Goal: Task Accomplishment & Management: Use online tool/utility

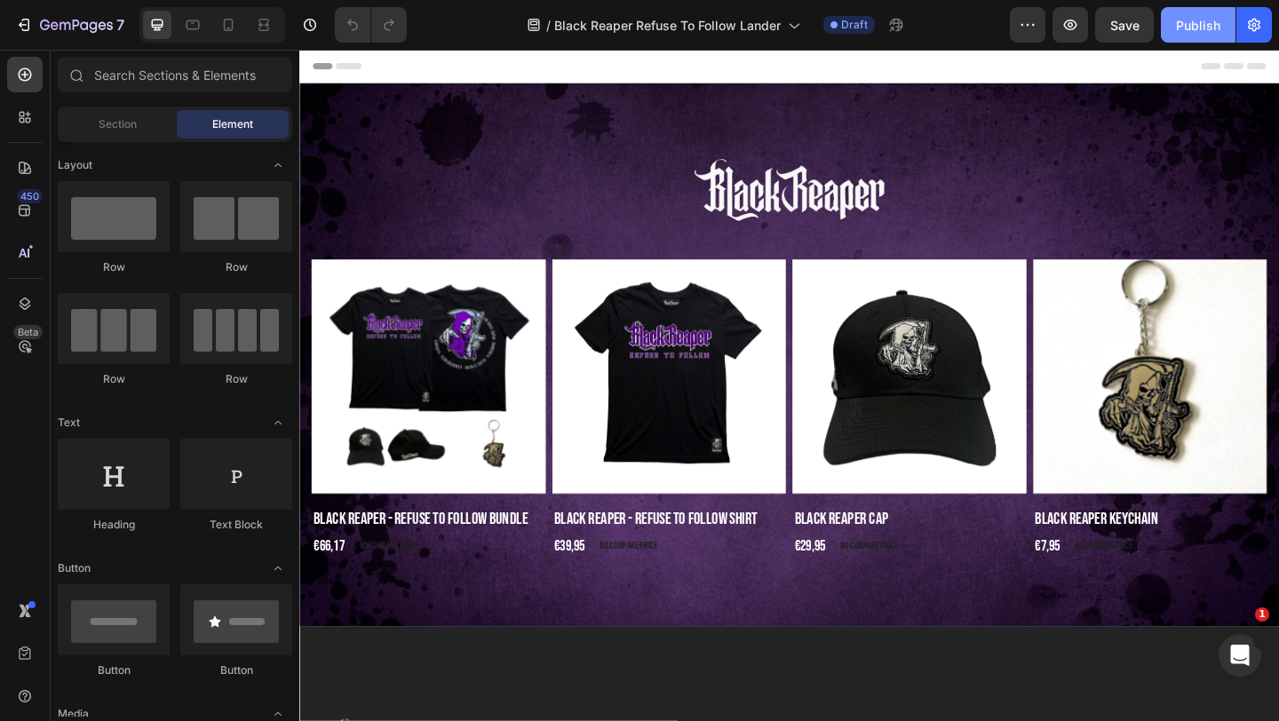
click at [1201, 35] on button "Publish" at bounding box center [1198, 25] width 75 height 36
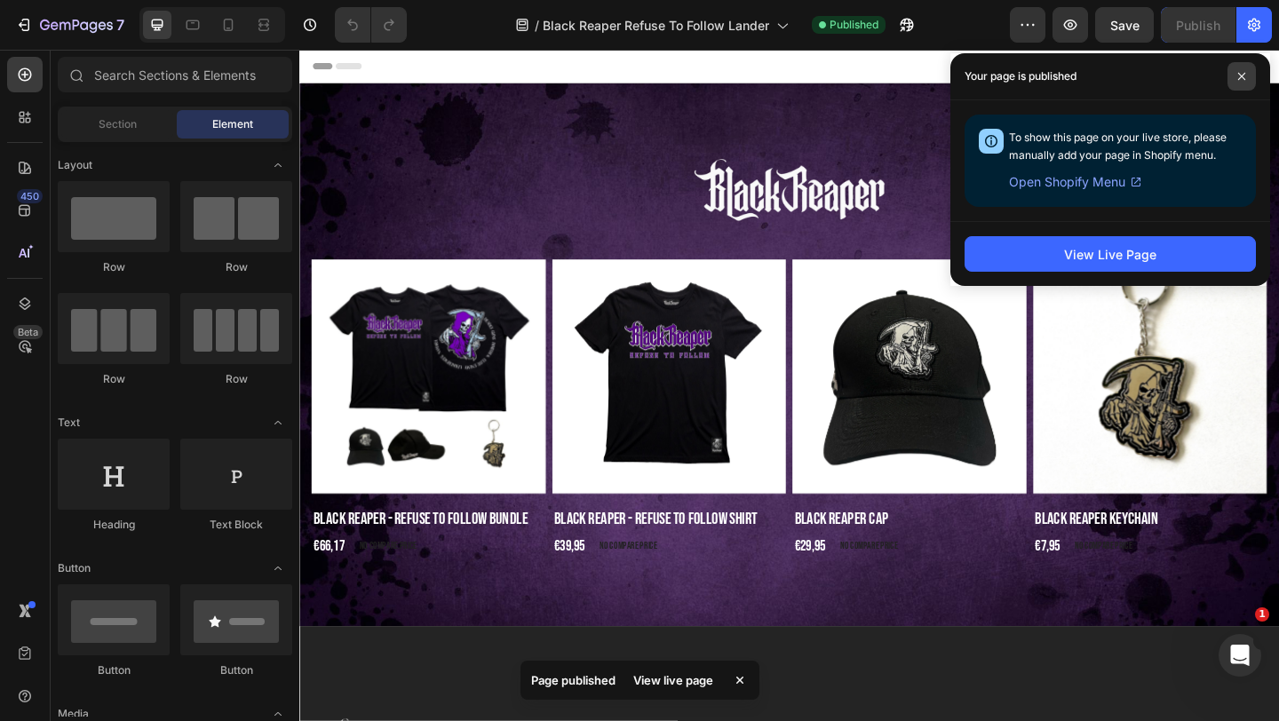
click at [1240, 80] on icon at bounding box center [1241, 76] width 9 height 9
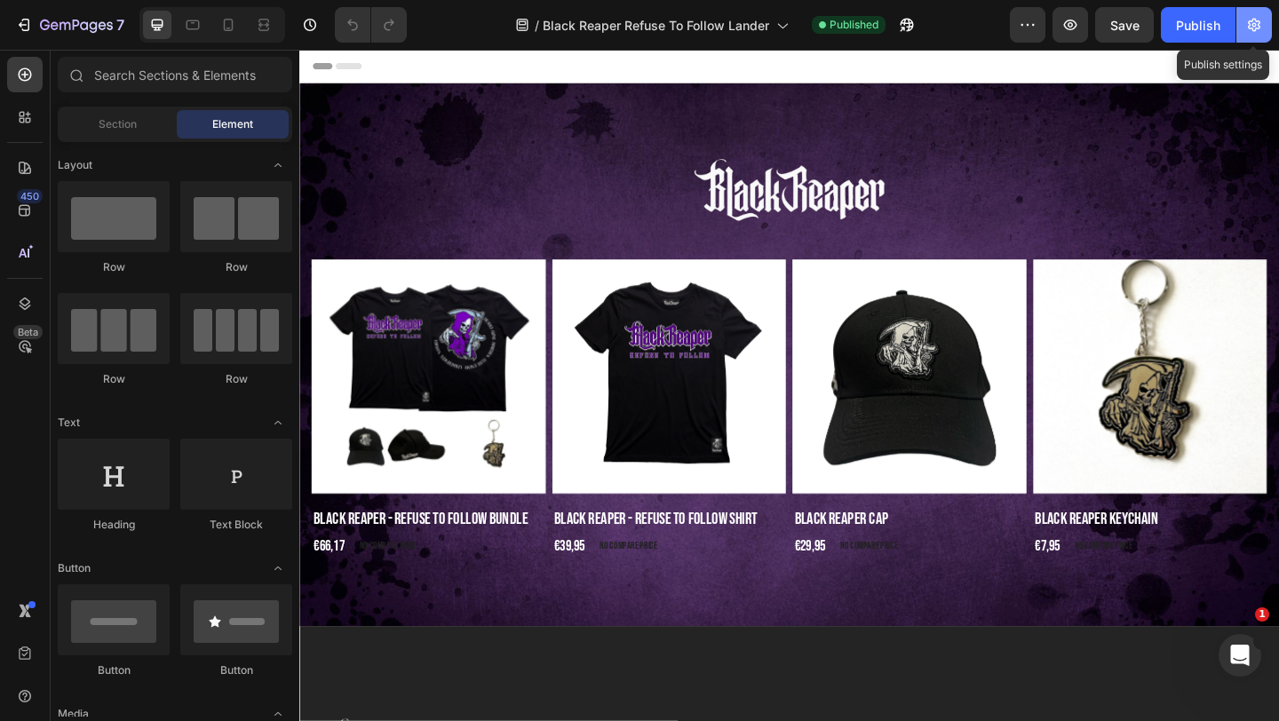
click at [1266, 26] on button "button" at bounding box center [1255, 25] width 36 height 36
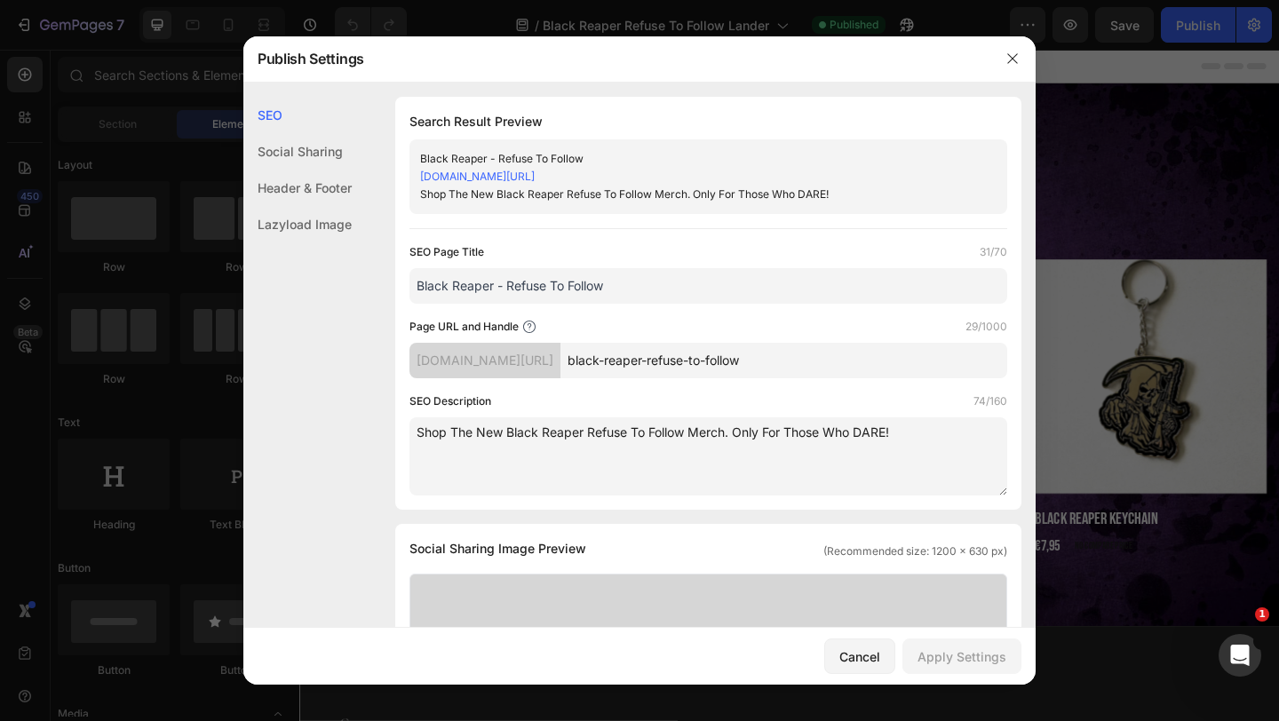
click at [535, 171] on link "black-reaper-records.myshopify.com/pages/black-reaper-refuse-to-follow" at bounding box center [477, 176] width 115 height 13
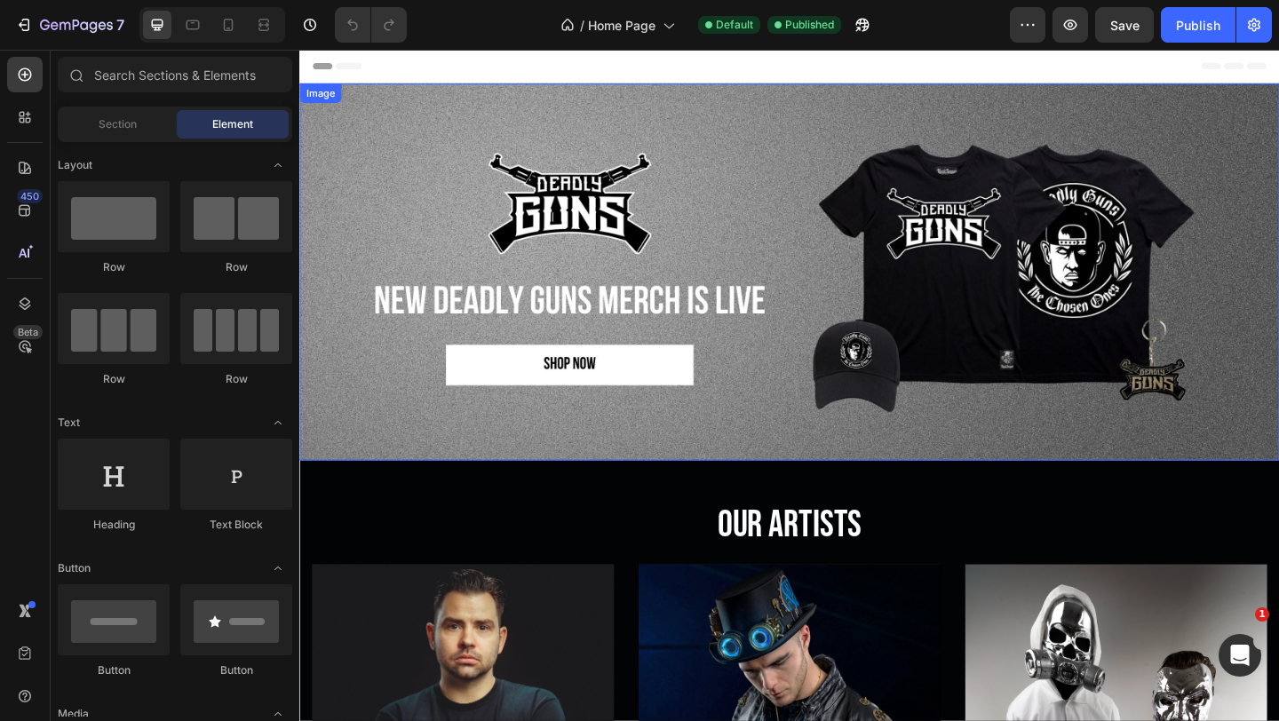
click at [613, 192] on img at bounding box center [832, 291] width 1066 height 410
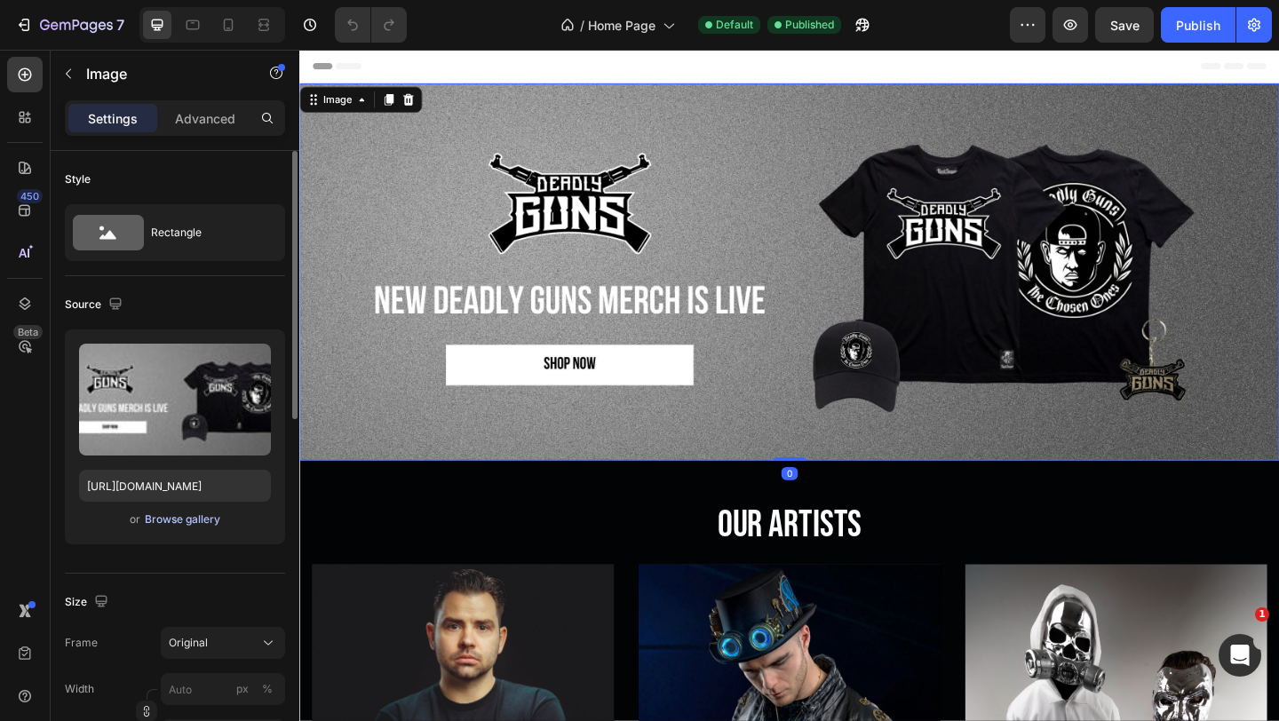
click at [187, 523] on div "Browse gallery" at bounding box center [183, 520] width 76 height 16
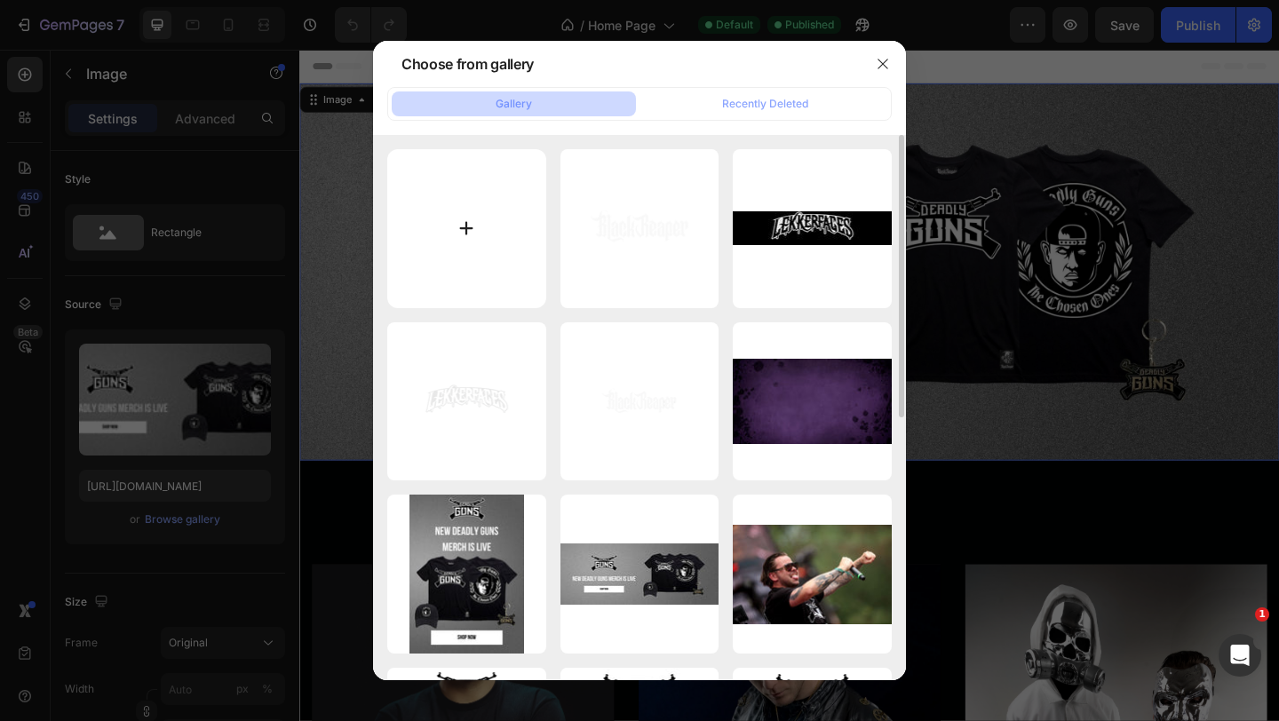
click at [497, 184] on input "file" at bounding box center [466, 228] width 159 height 159
type input "C:\fakepath\up to 50% off (2600 x 410 px) (2600 x 750 px) (2600 x 1000 px) (260…"
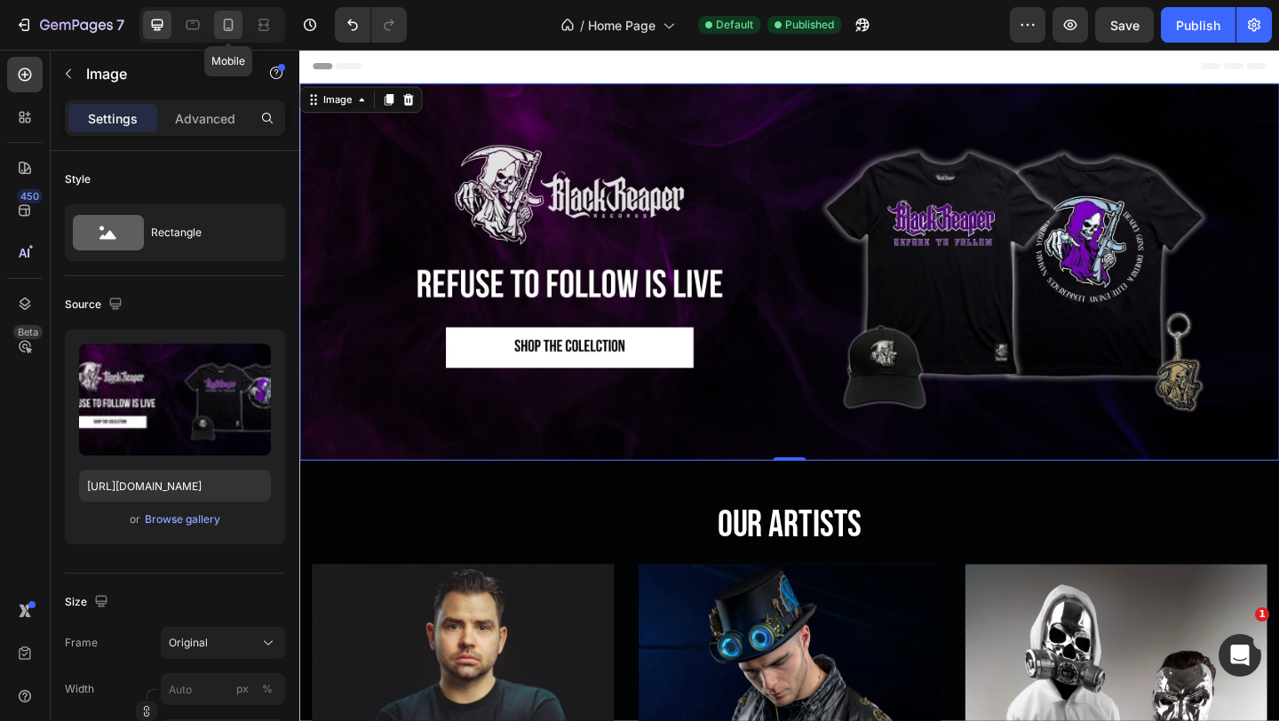
click at [227, 27] on icon at bounding box center [228, 25] width 18 height 18
type input "https://cdn.shopify.com/s/files/1/0553/2300/0972/files/gempages_554160218477429…"
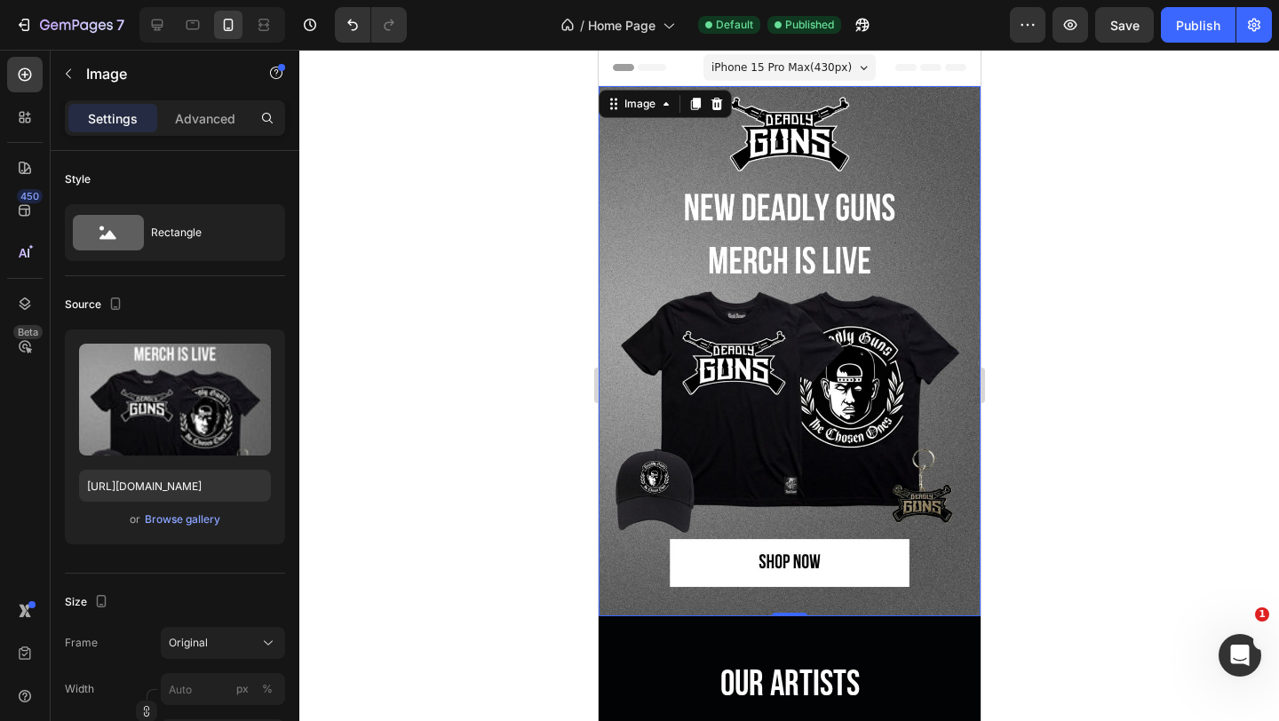
click at [801, 236] on img at bounding box center [789, 351] width 382 height 530
click at [177, 522] on div "Browse gallery" at bounding box center [183, 520] width 76 height 16
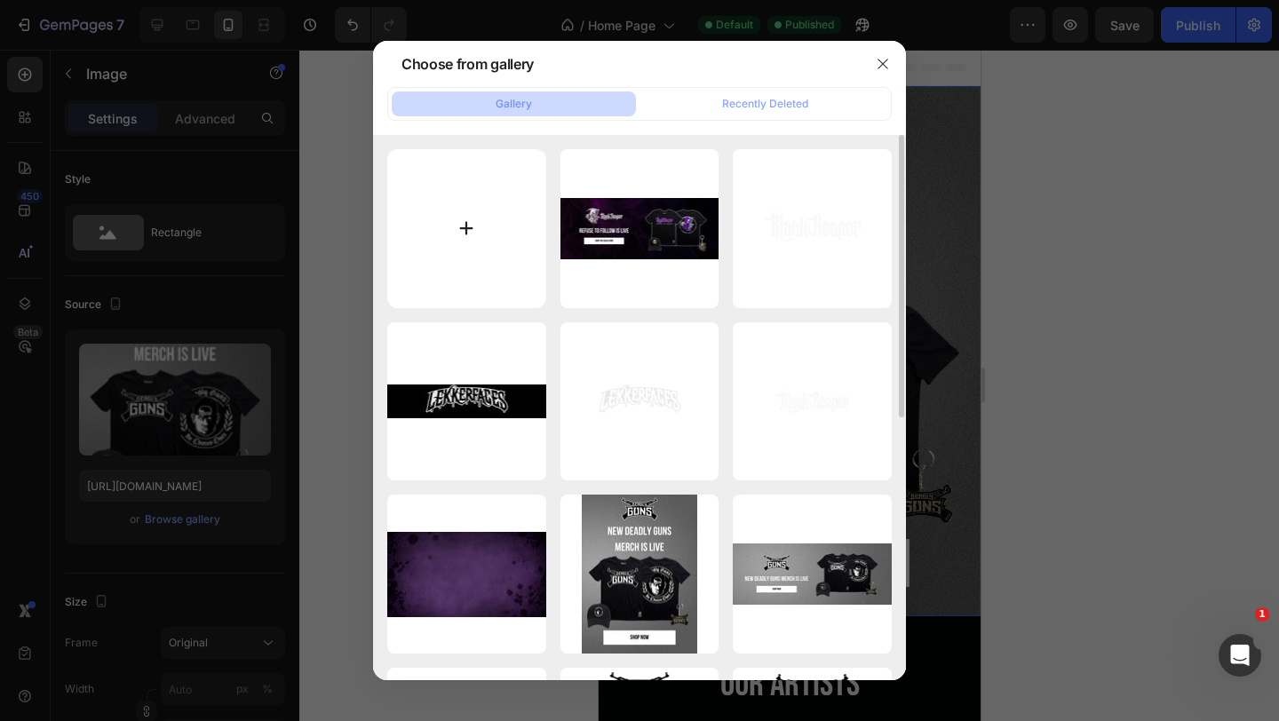
click at [473, 203] on input "file" at bounding box center [466, 228] width 159 height 159
type input "C:\fakepath\Black Reaper Mobile (3).jpg"
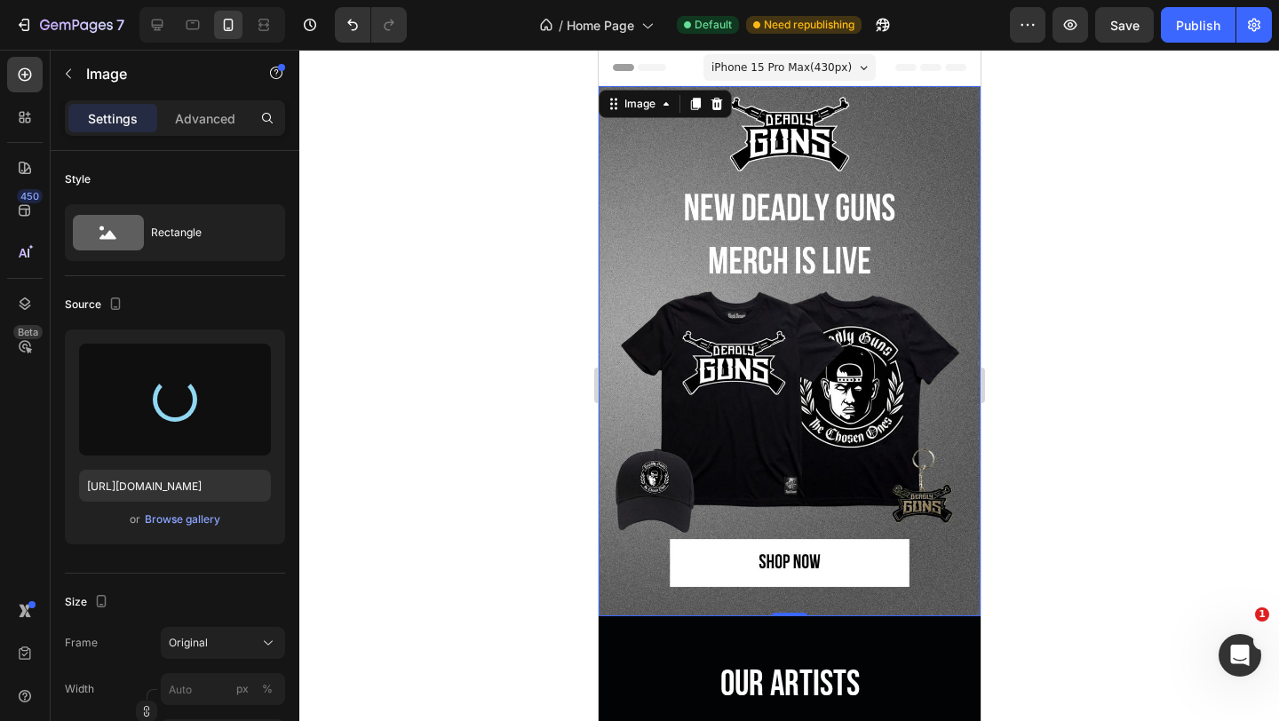
type input "https://cdn.shopify.com/s/files/1/0553/2300/0972/files/gempages_554160218477429…"
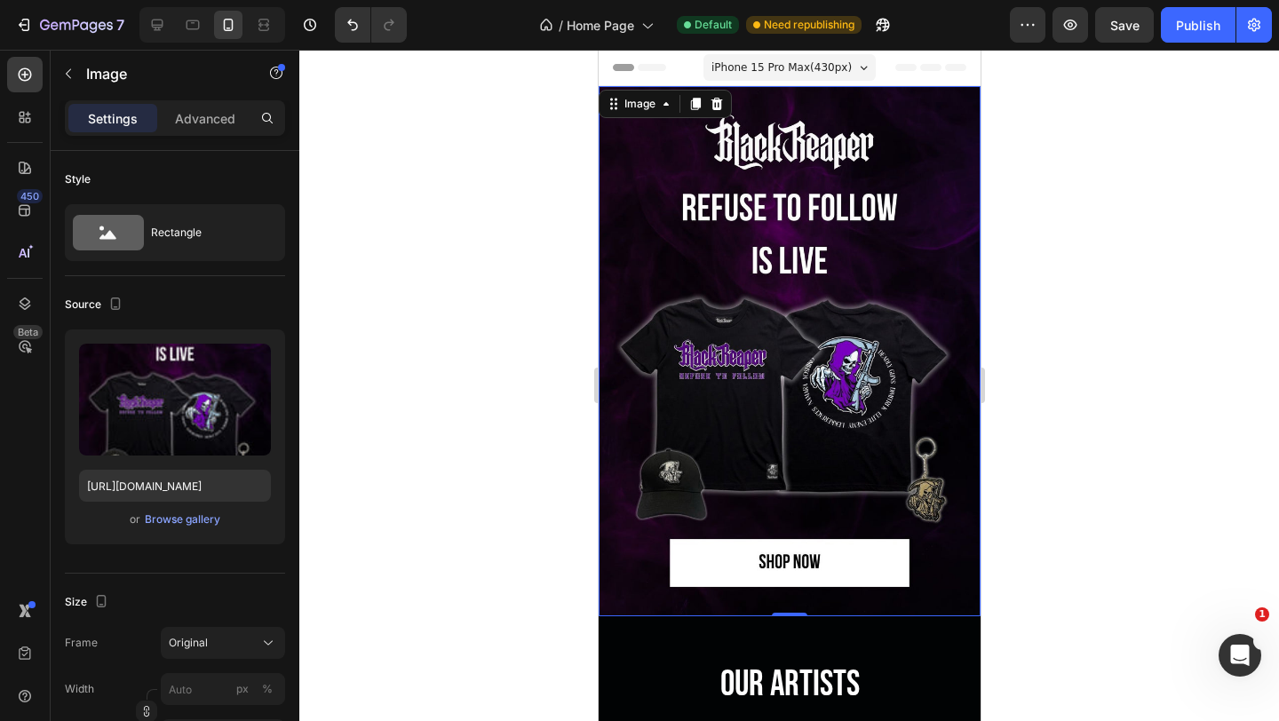
click at [1098, 466] on div at bounding box center [789, 386] width 980 height 672
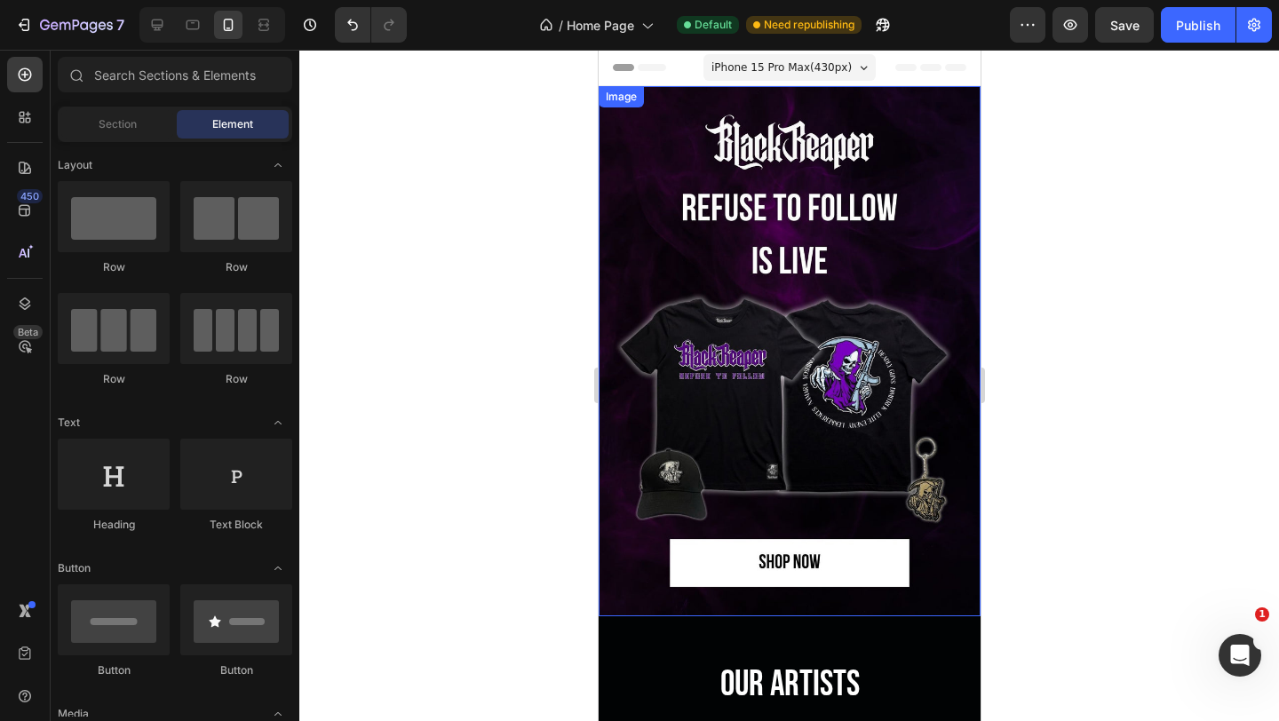
click at [869, 362] on img at bounding box center [789, 351] width 382 height 530
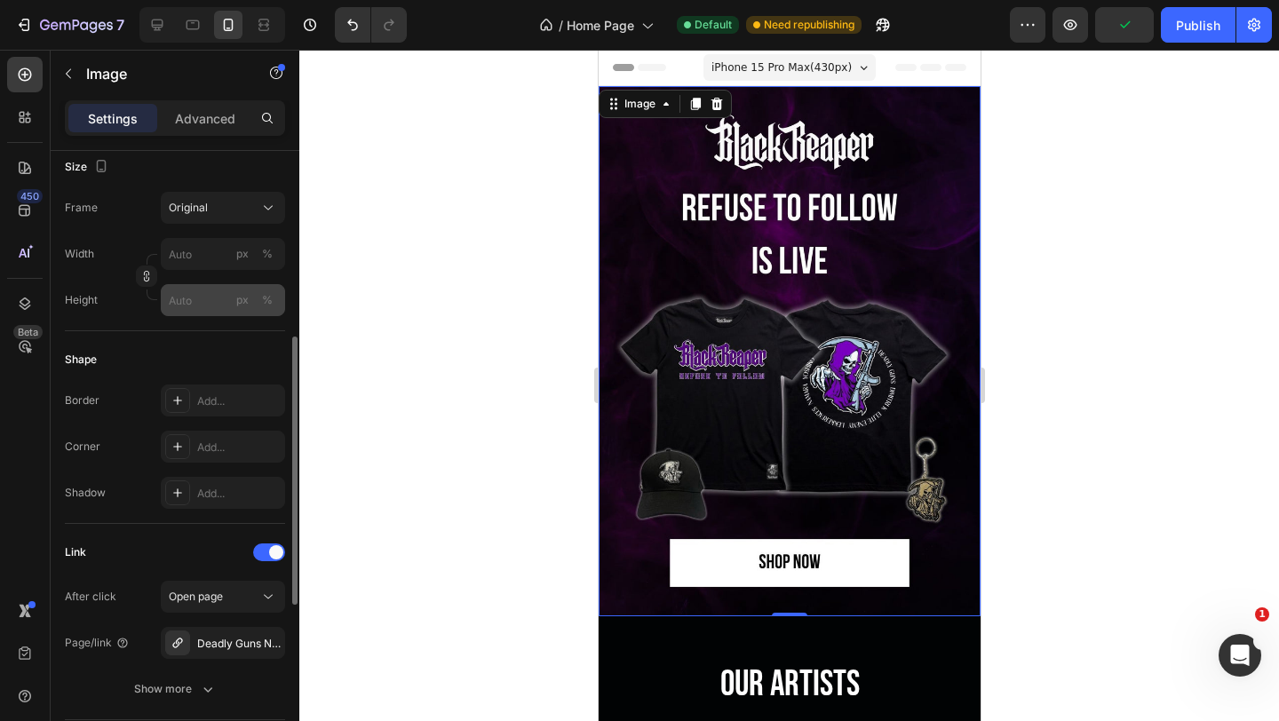
scroll to position [439, 0]
click at [237, 643] on div "Deadly Guns New Merch Drop" at bounding box center [223, 640] width 52 height 16
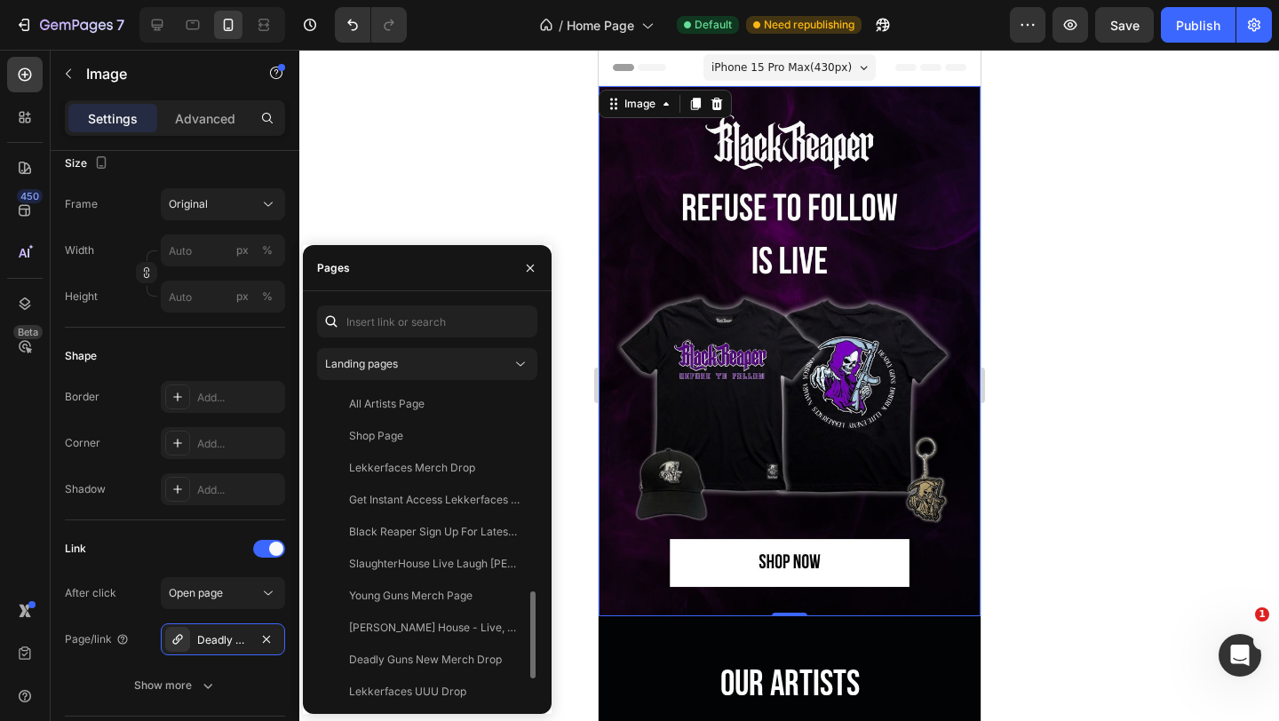
scroll to position [708, 0]
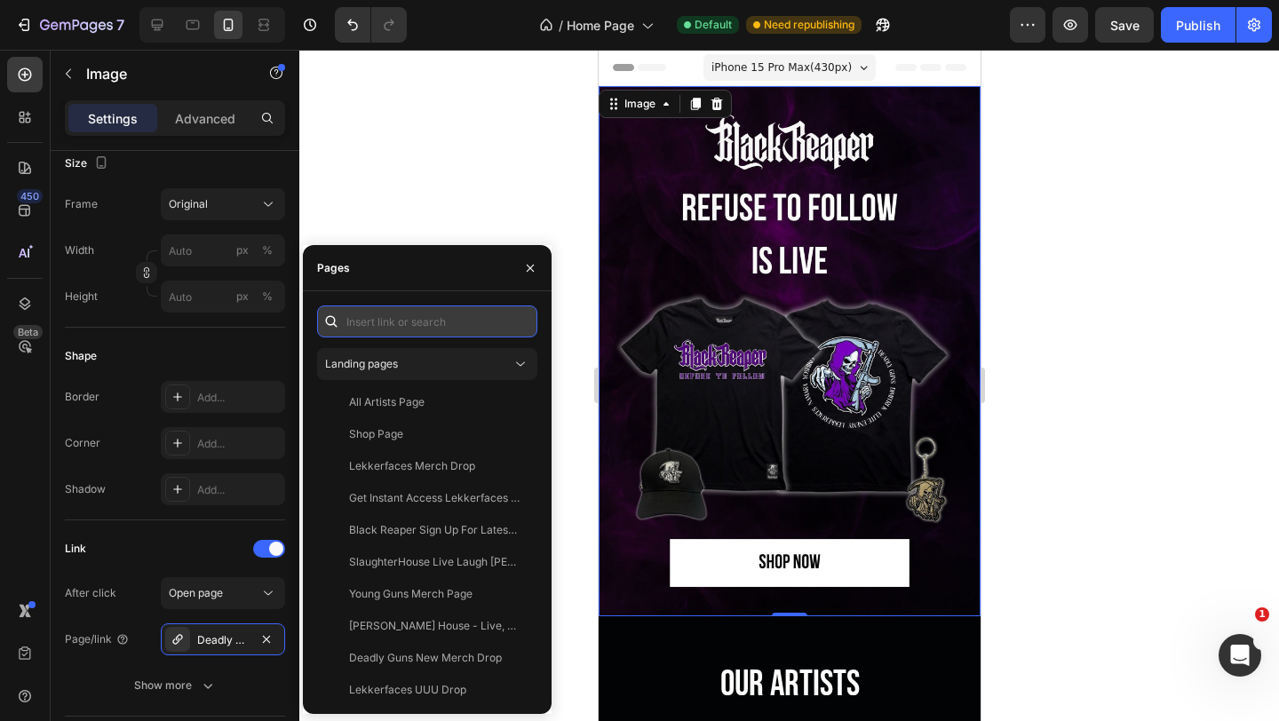
click at [425, 327] on input "text" at bounding box center [427, 322] width 220 height 32
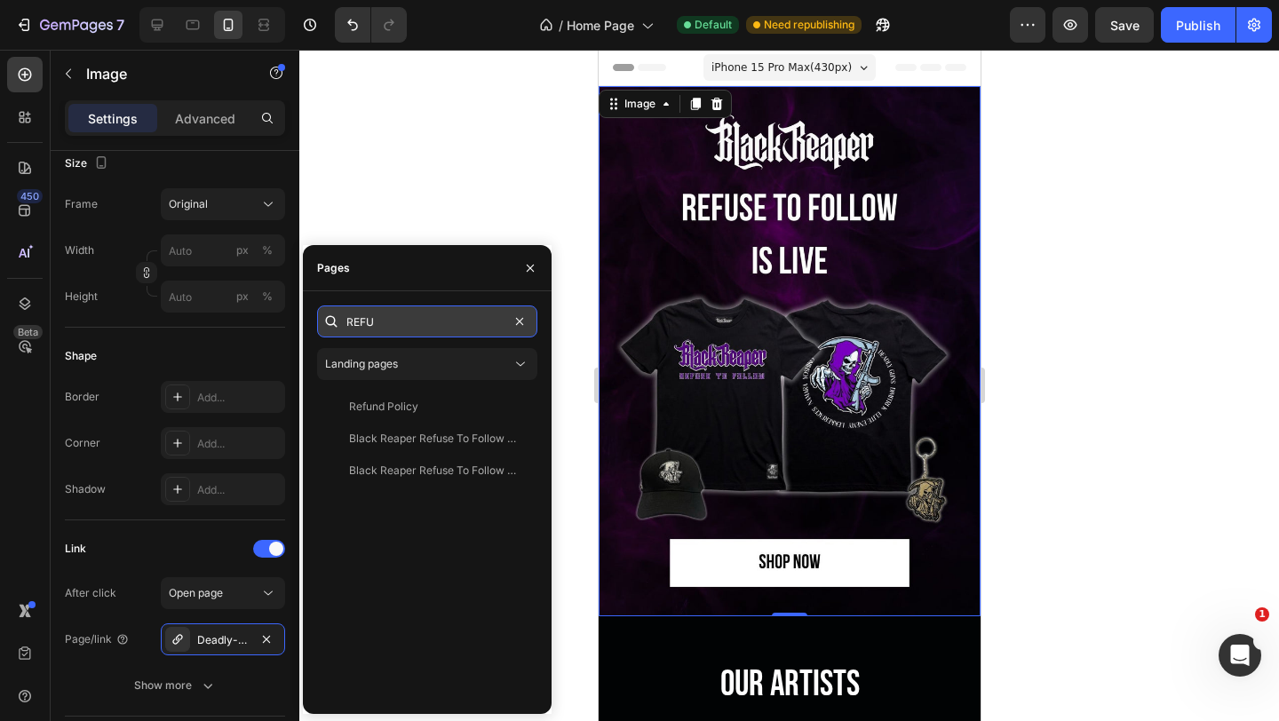
scroll to position [0, 0]
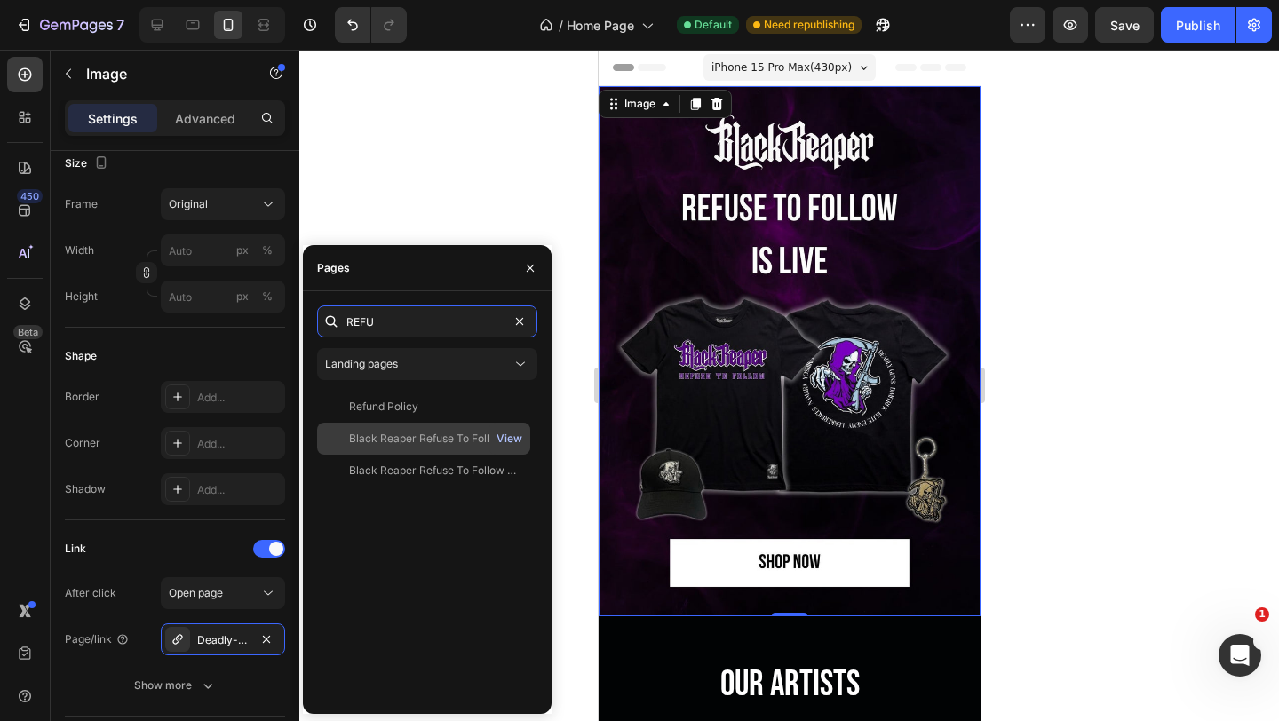
type input "REFU"
click at [514, 442] on div "View" at bounding box center [510, 439] width 26 height 16
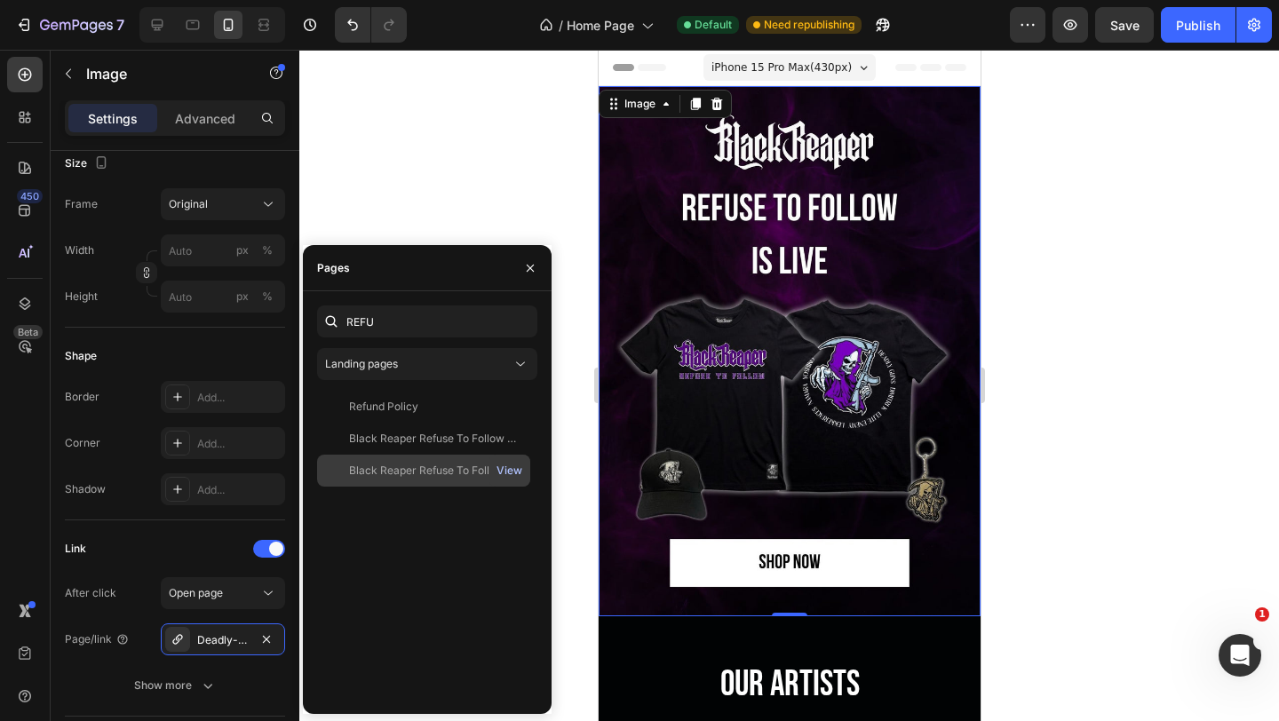
click at [511, 466] on div "View" at bounding box center [510, 471] width 26 height 16
click at [424, 465] on div "Black Reaper Refuse To Follow Lander" at bounding box center [434, 471] width 171 height 16
click at [1144, 195] on div at bounding box center [789, 386] width 980 height 672
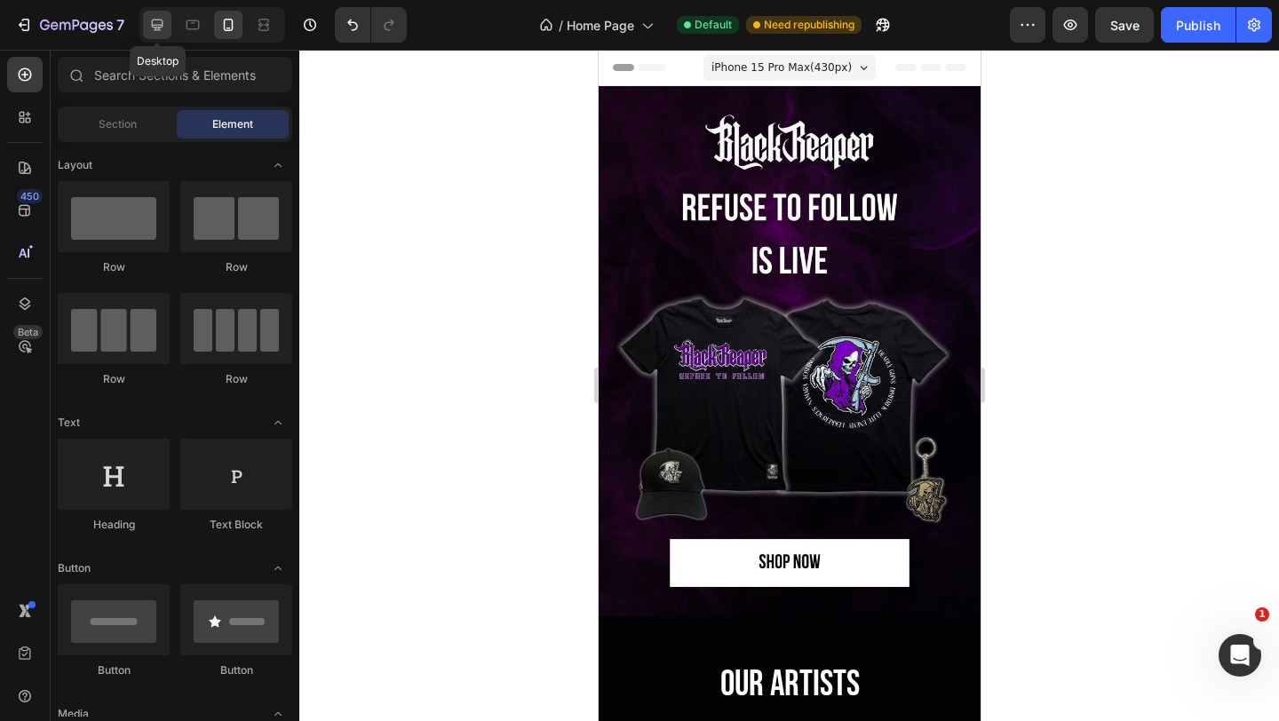
click at [150, 27] on icon at bounding box center [157, 25] width 18 height 18
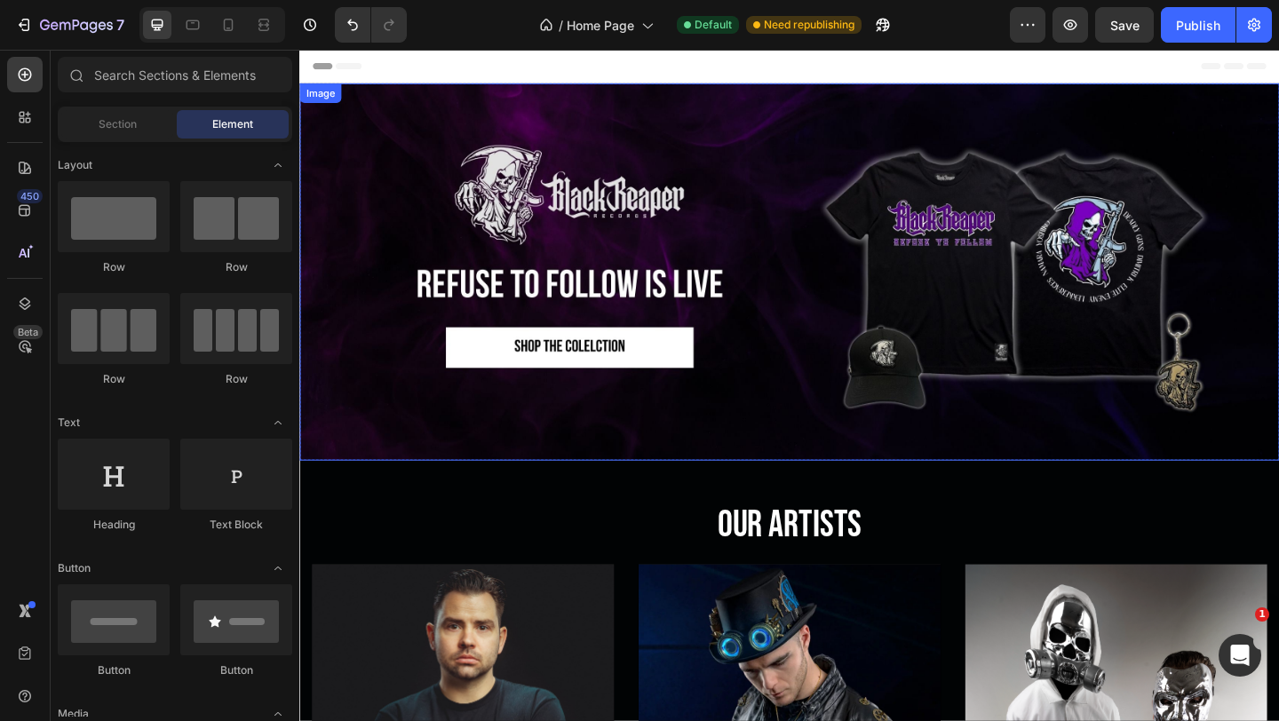
click at [796, 274] on img at bounding box center [832, 291] width 1066 height 410
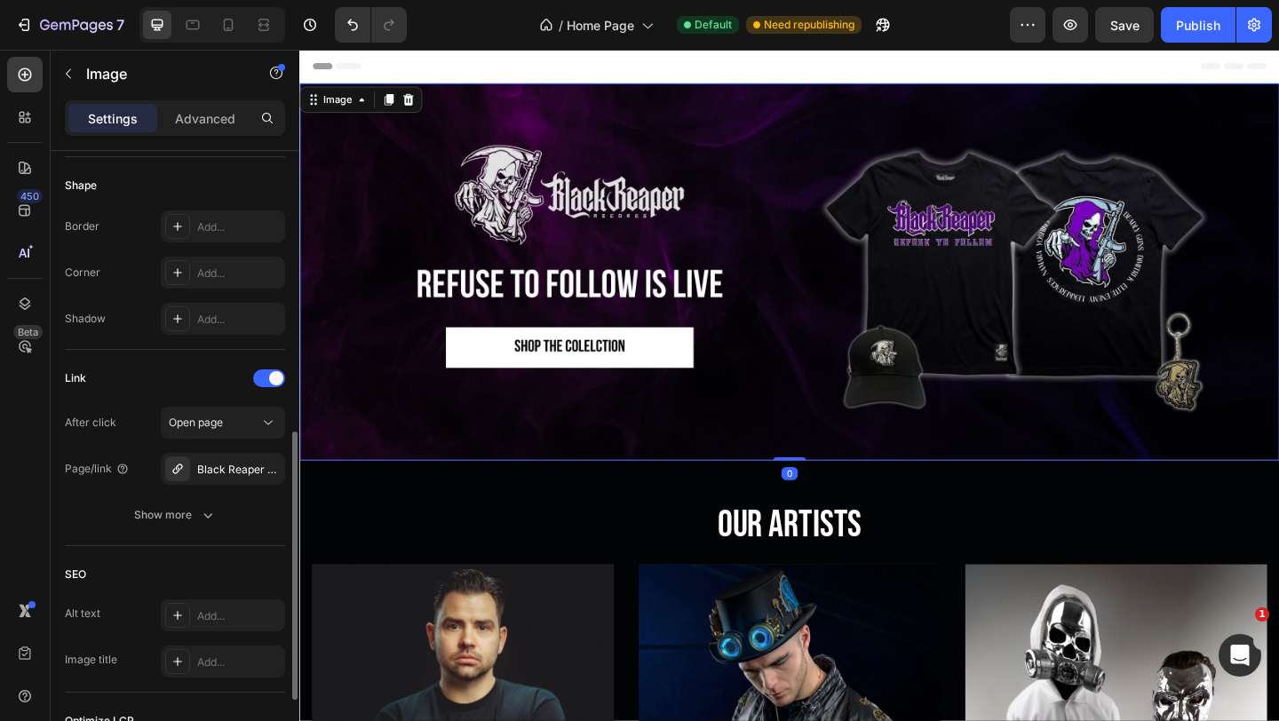
scroll to position [621, 0]
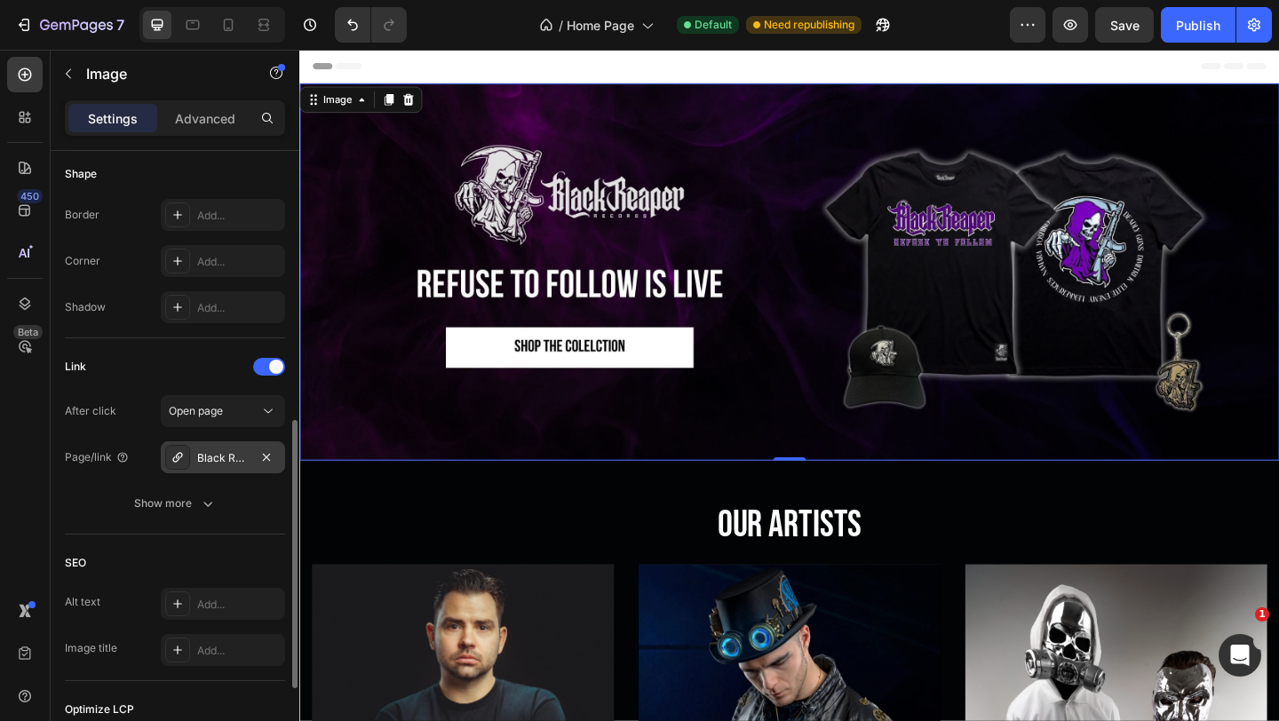
click at [223, 462] on div "Black Reaper Refuse To Follow Lander" at bounding box center [223, 458] width 52 height 16
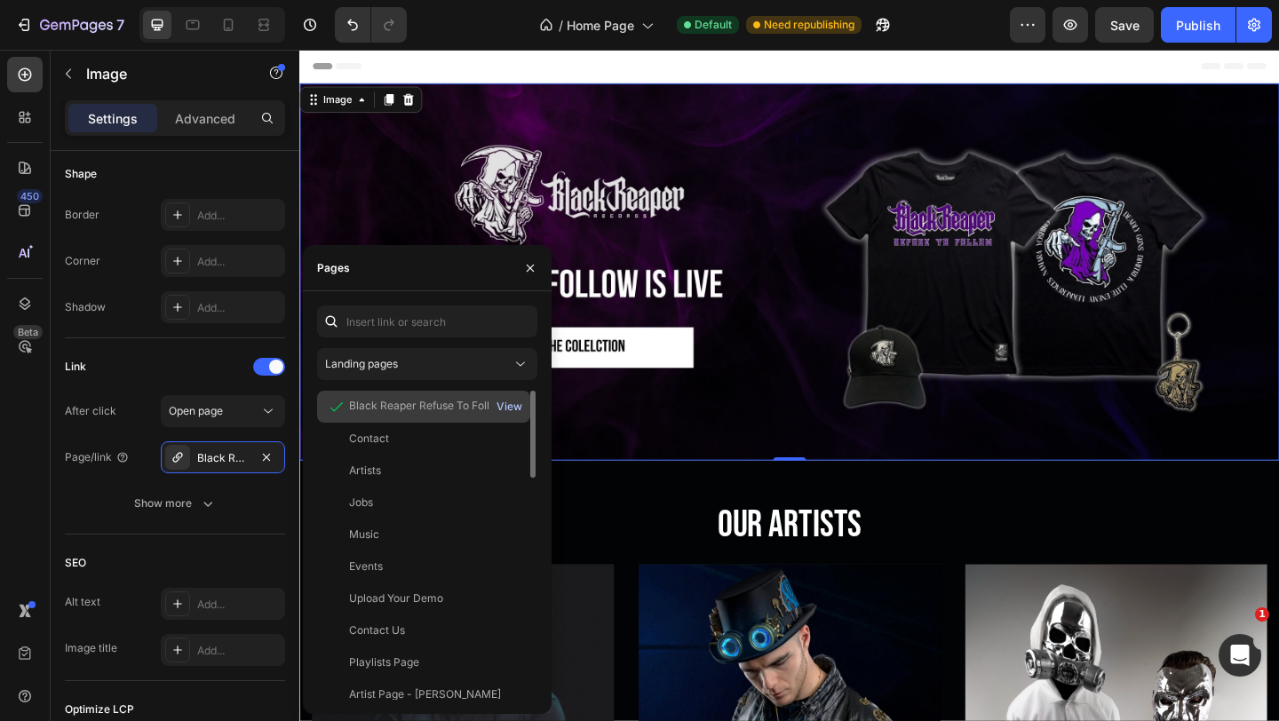
click at [515, 407] on div "View" at bounding box center [510, 407] width 26 height 16
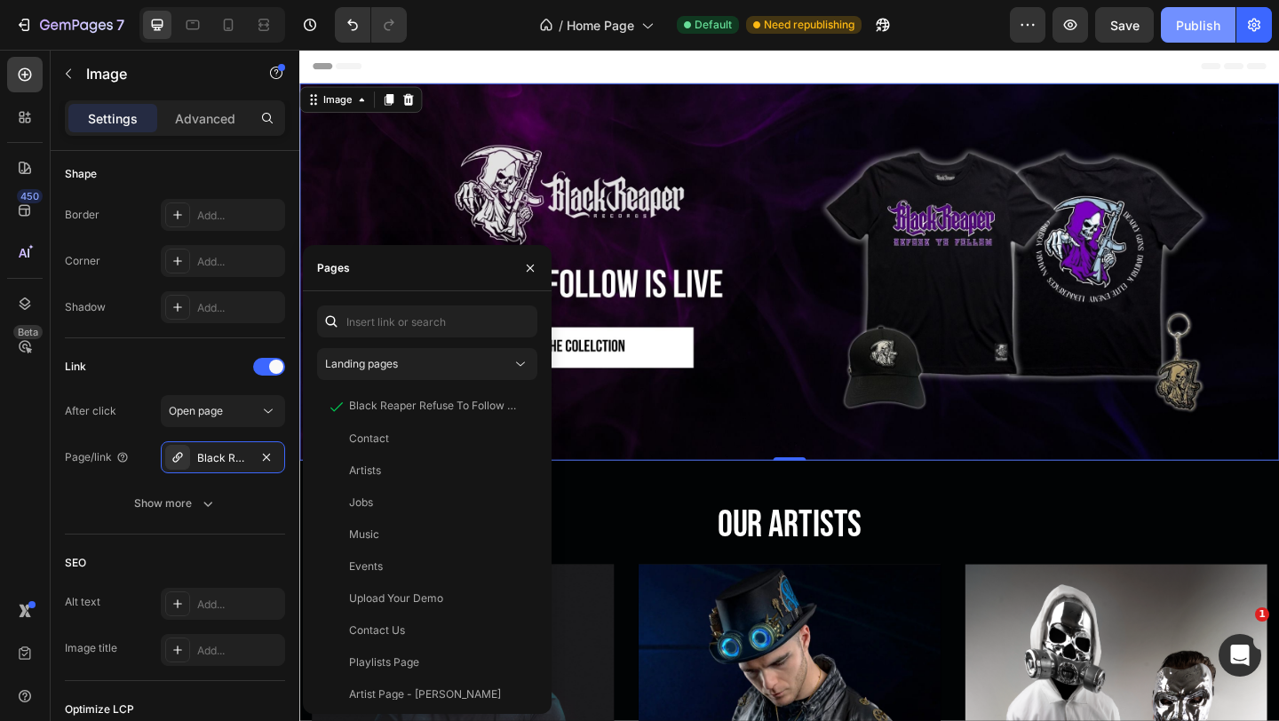
click at [1195, 29] on div "Publish" at bounding box center [1198, 25] width 44 height 19
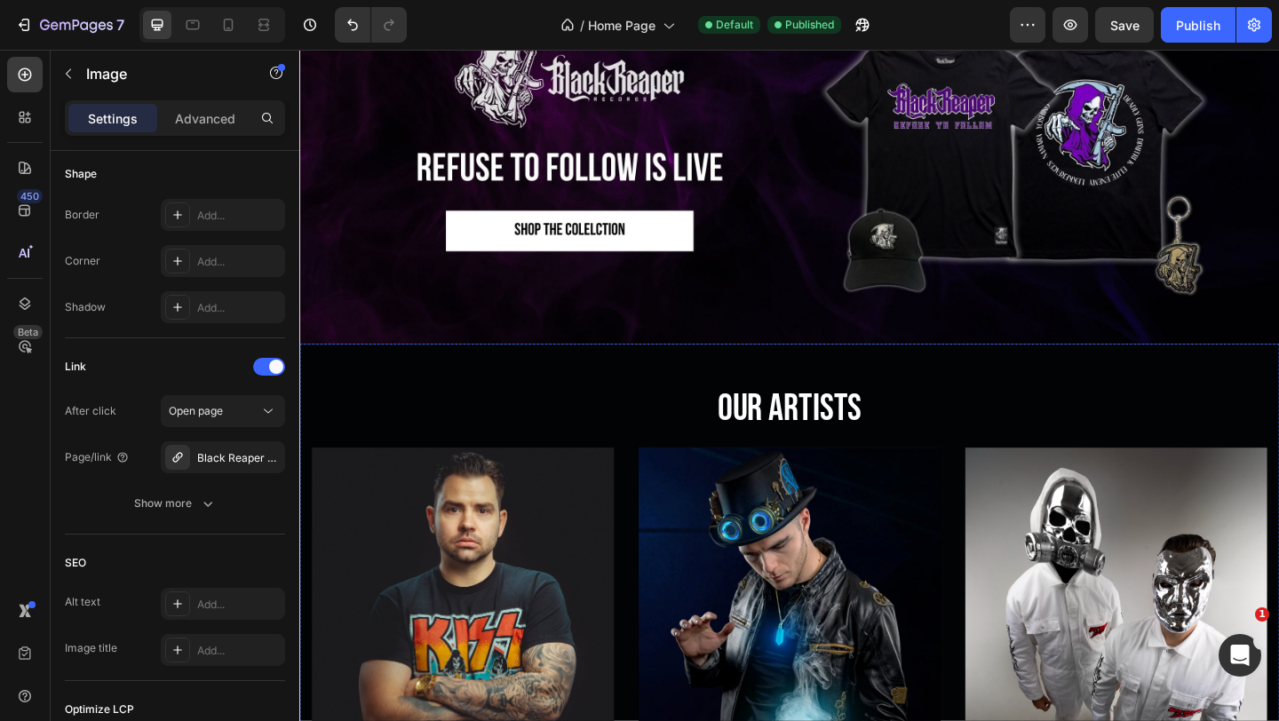
scroll to position [0, 0]
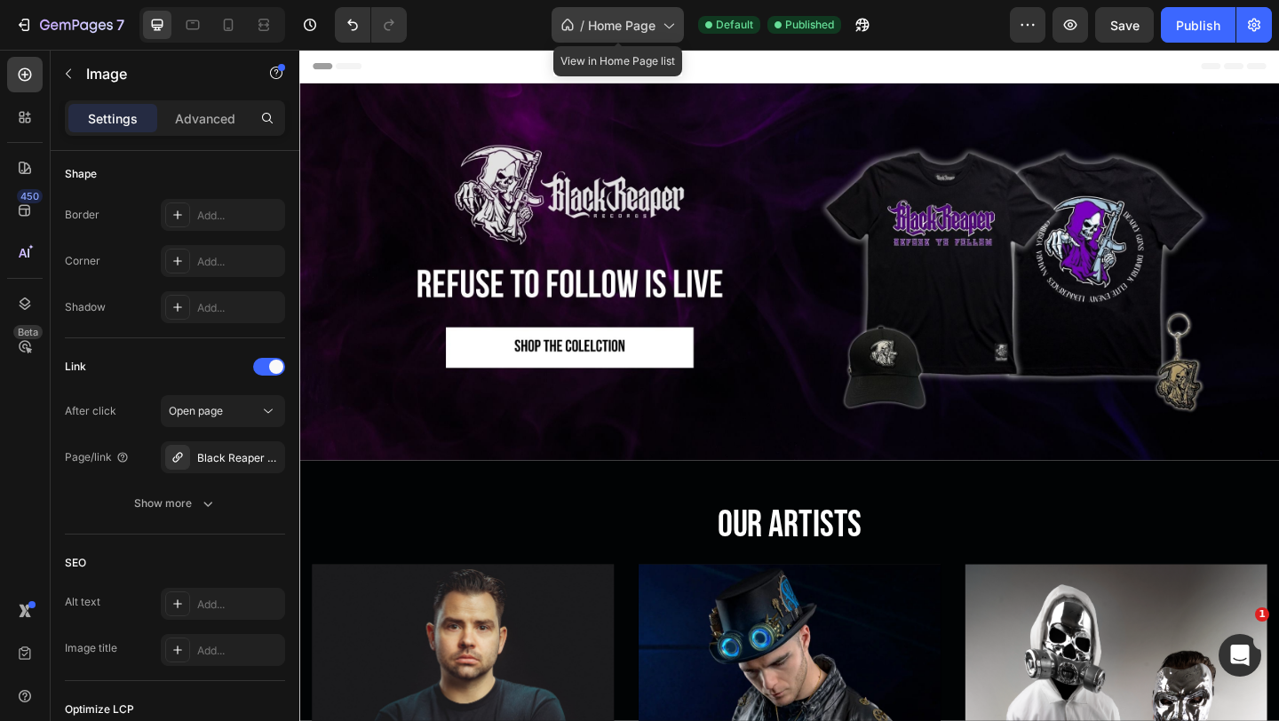
click at [664, 30] on icon at bounding box center [668, 25] width 18 height 18
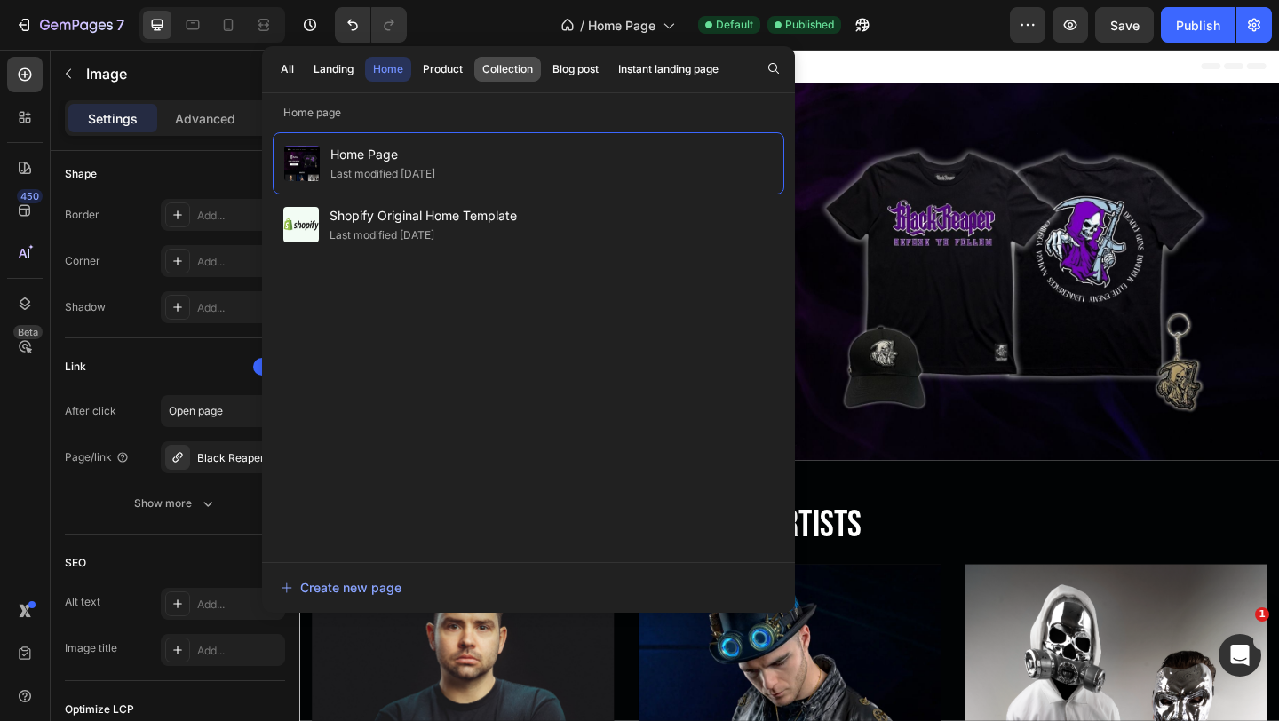
click at [497, 62] on div "Collection" at bounding box center [507, 69] width 51 height 16
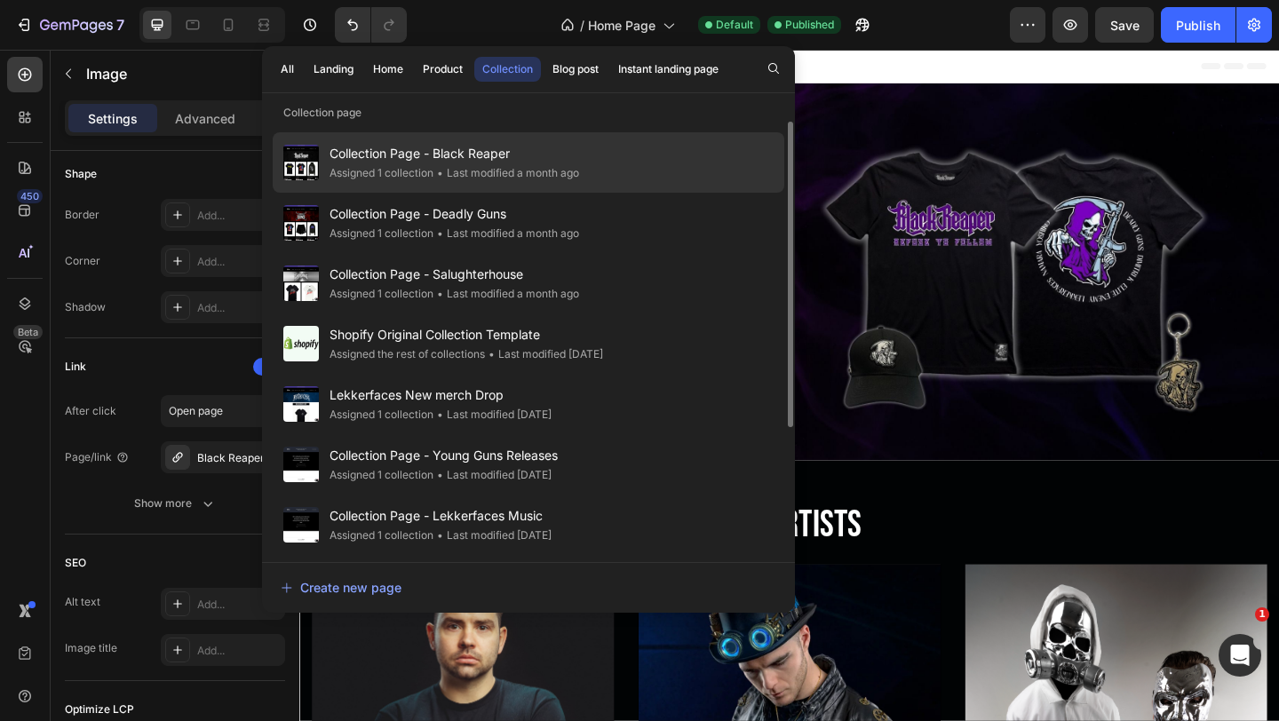
click at [539, 166] on div "• Last modified a month ago" at bounding box center [507, 173] width 146 height 18
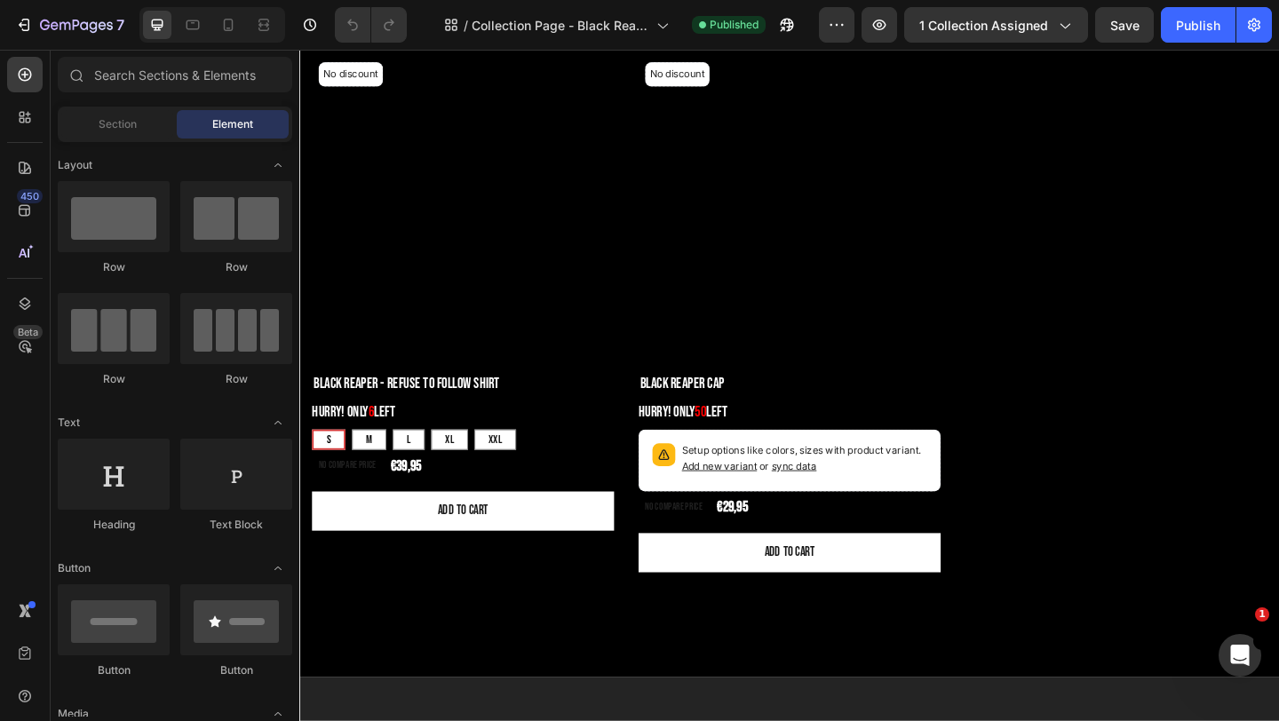
scroll to position [3445, 0]
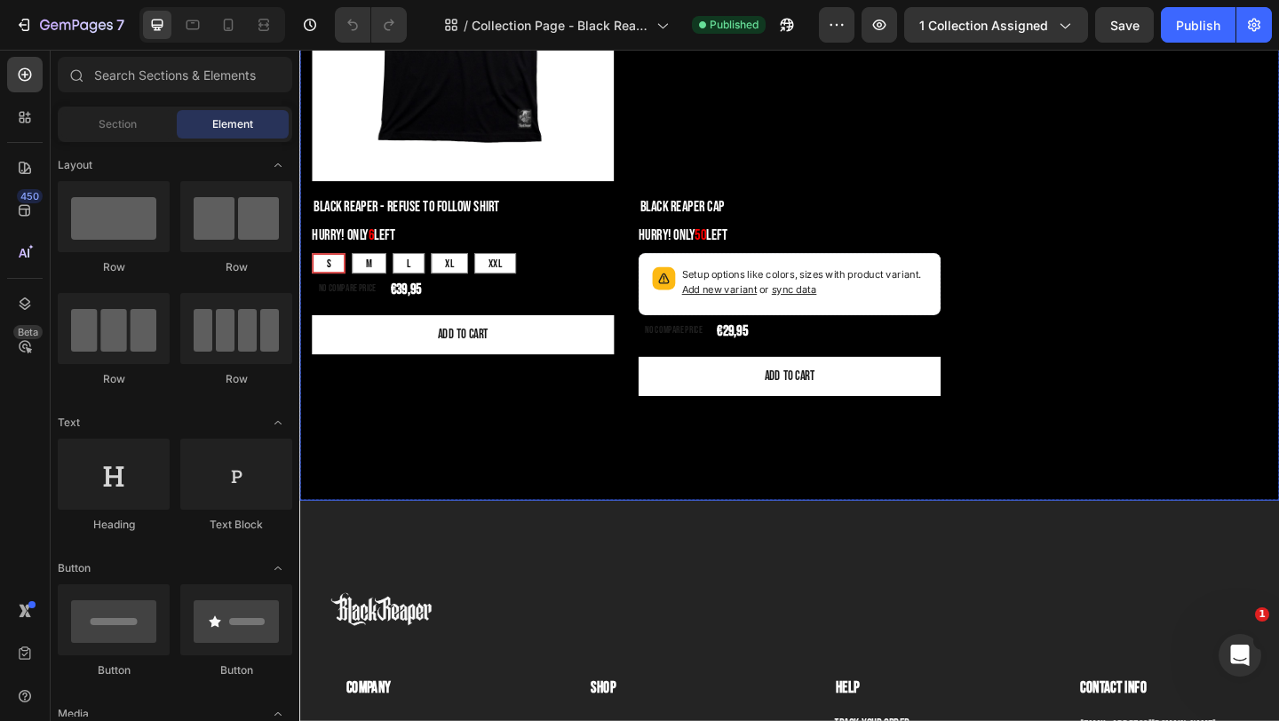
scroll to position [3997, 0]
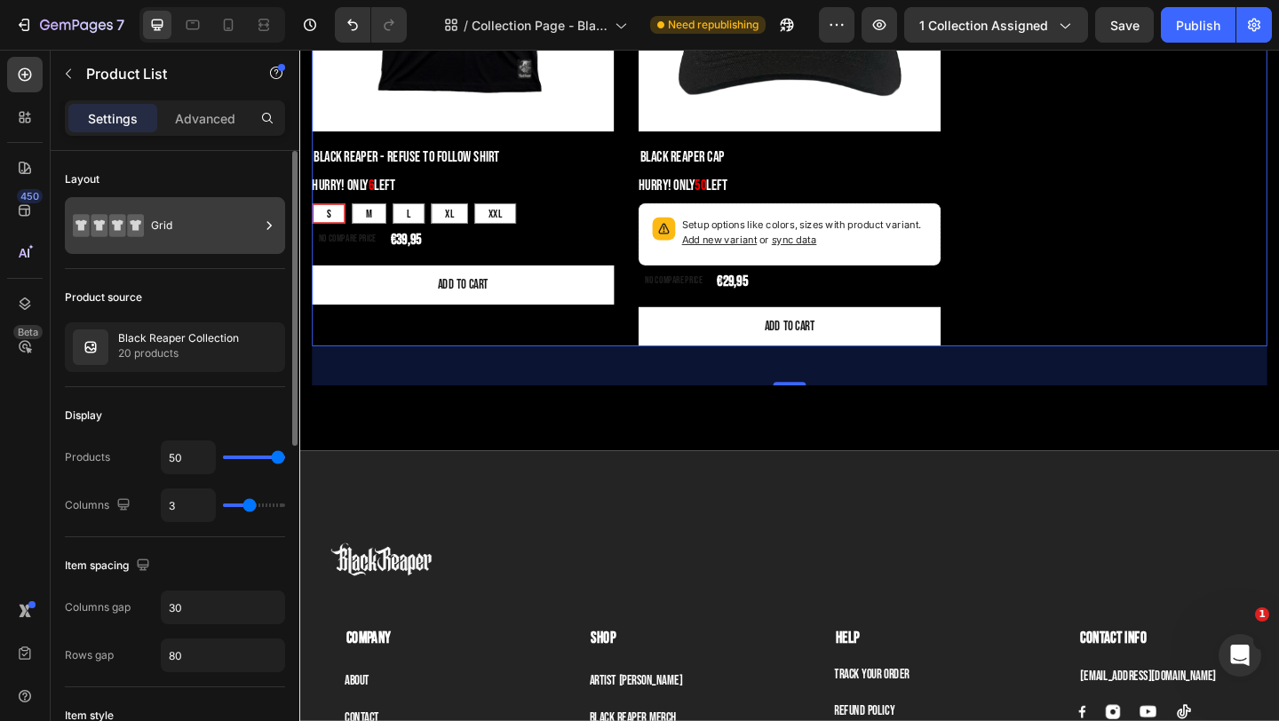
click at [184, 242] on div "Grid" at bounding box center [205, 225] width 108 height 41
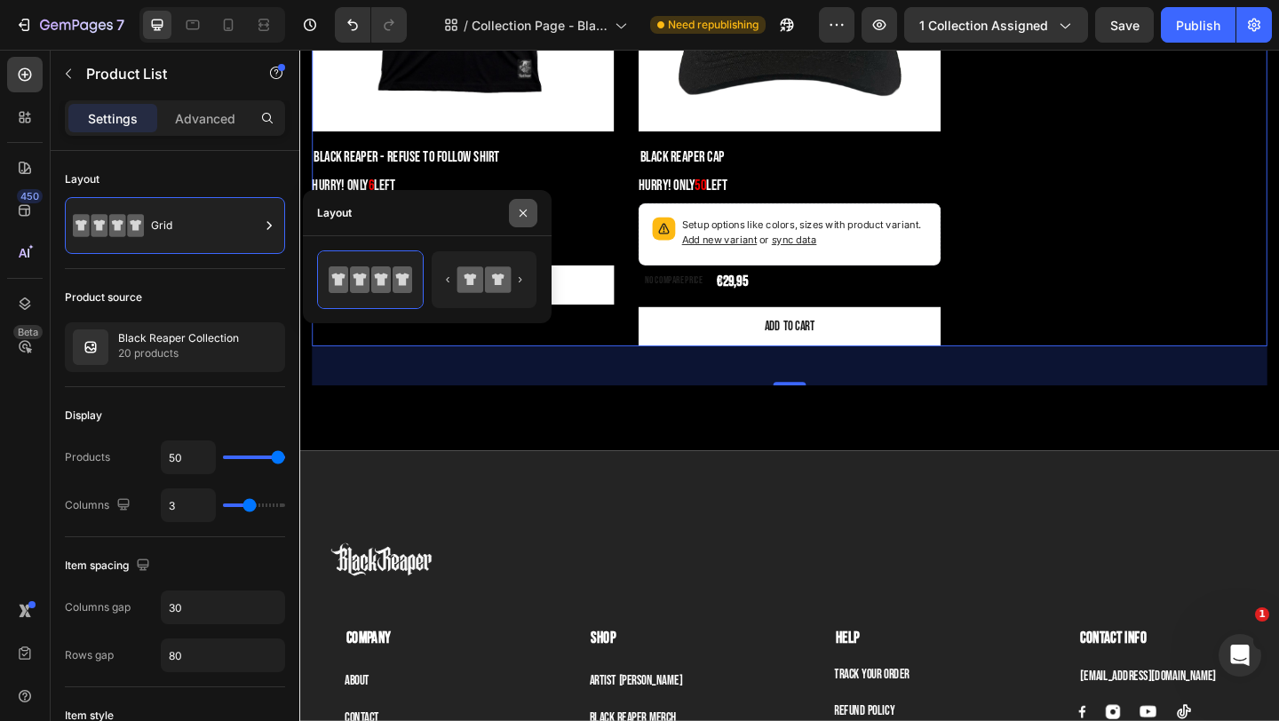
click at [517, 219] on button "button" at bounding box center [523, 213] width 28 height 28
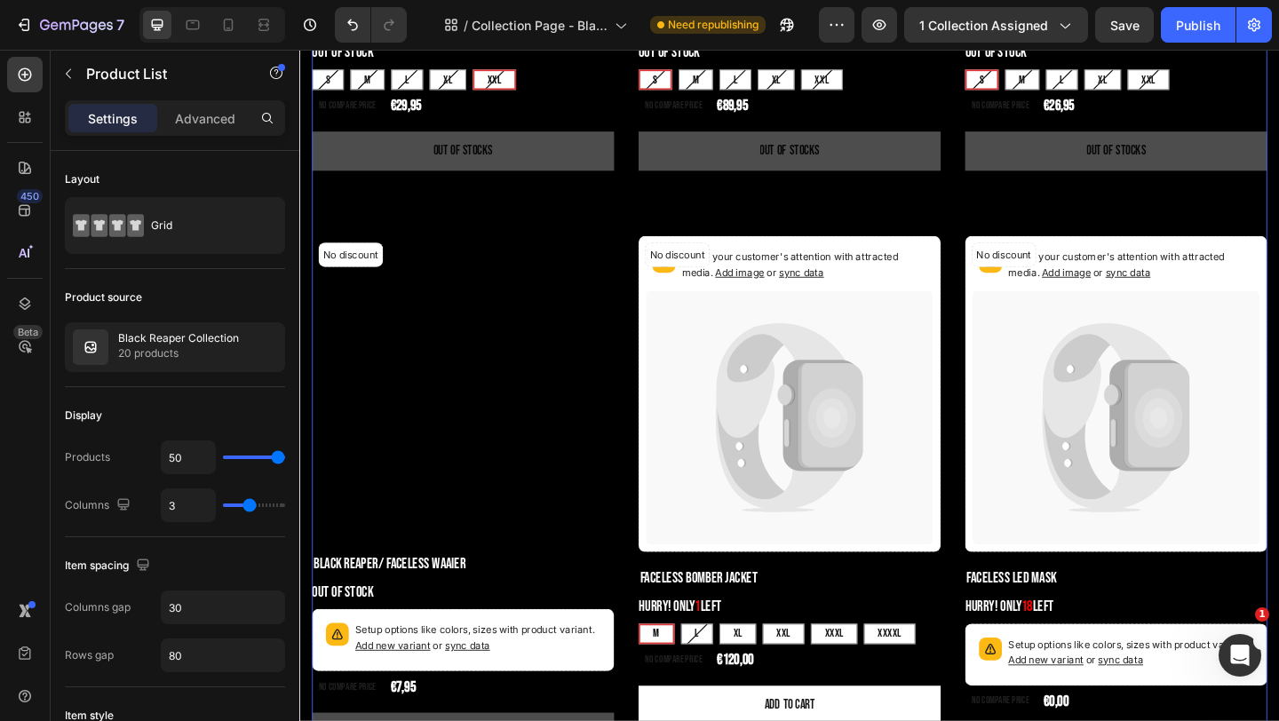
scroll to position [1350, 0]
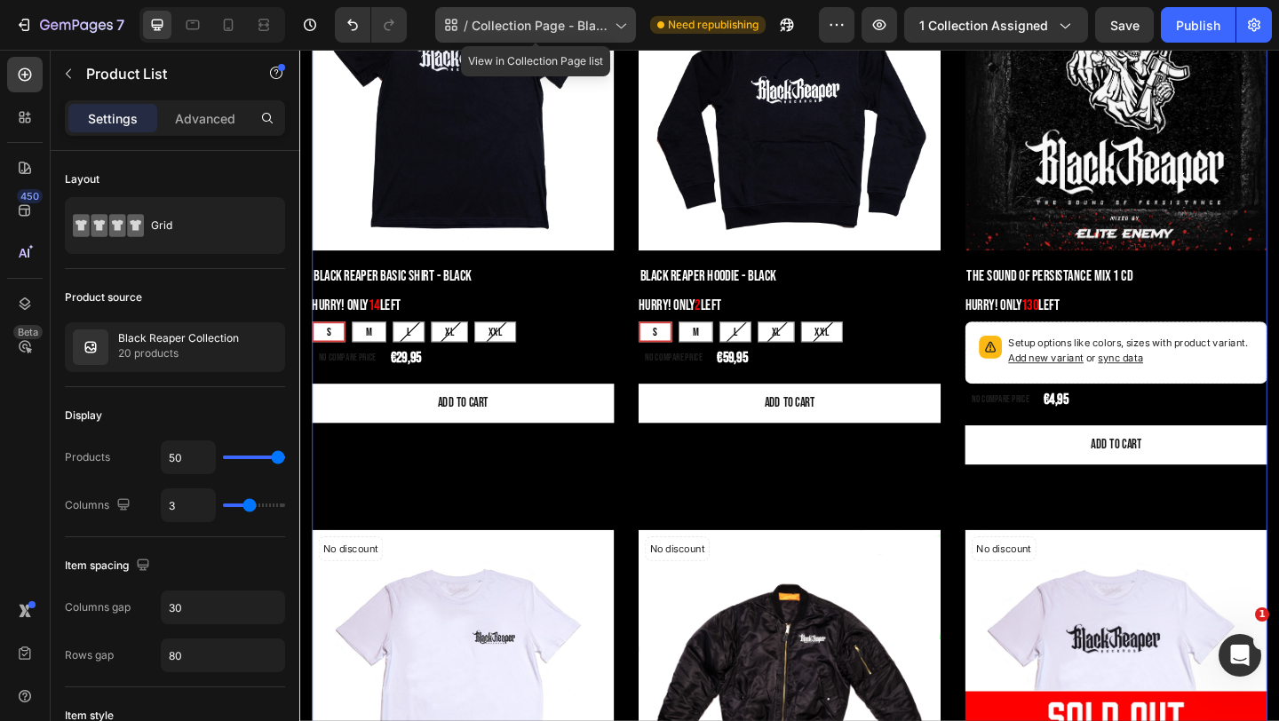
click at [506, 16] on span "Collection Page - Black Reaper" at bounding box center [540, 25] width 136 height 19
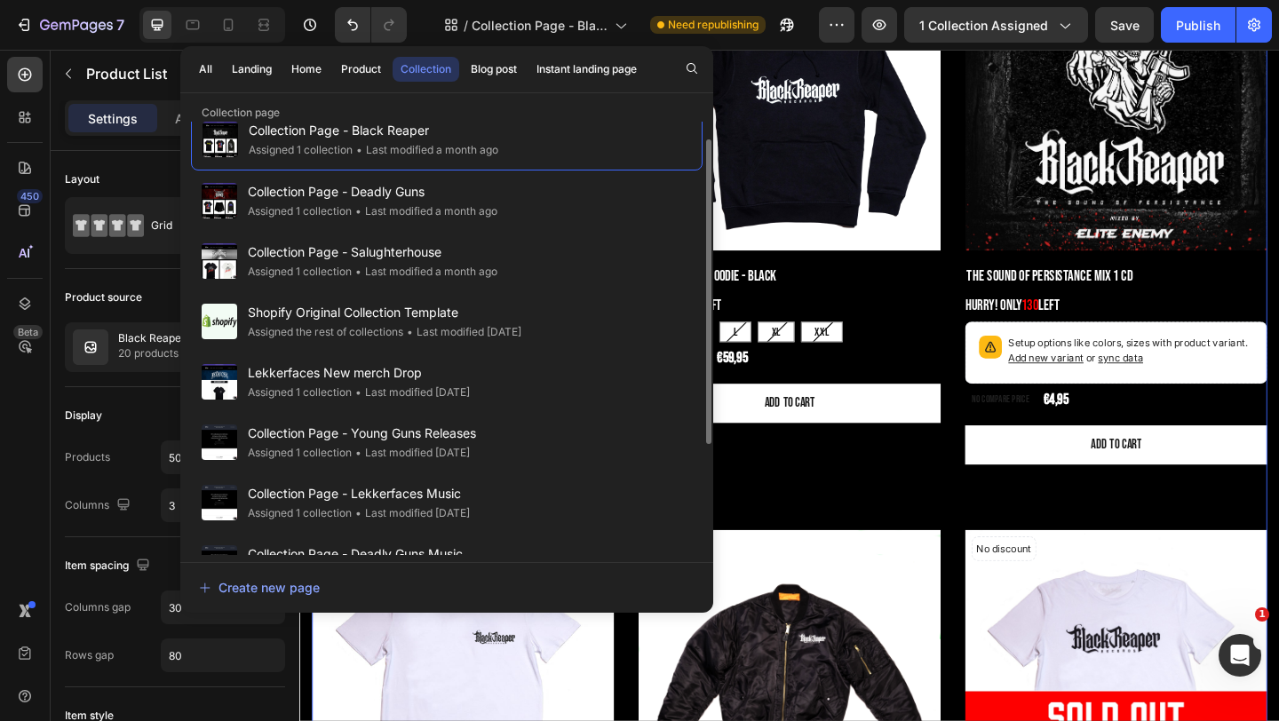
scroll to position [25, 0]
click at [249, 63] on div "Landing" at bounding box center [252, 69] width 40 height 16
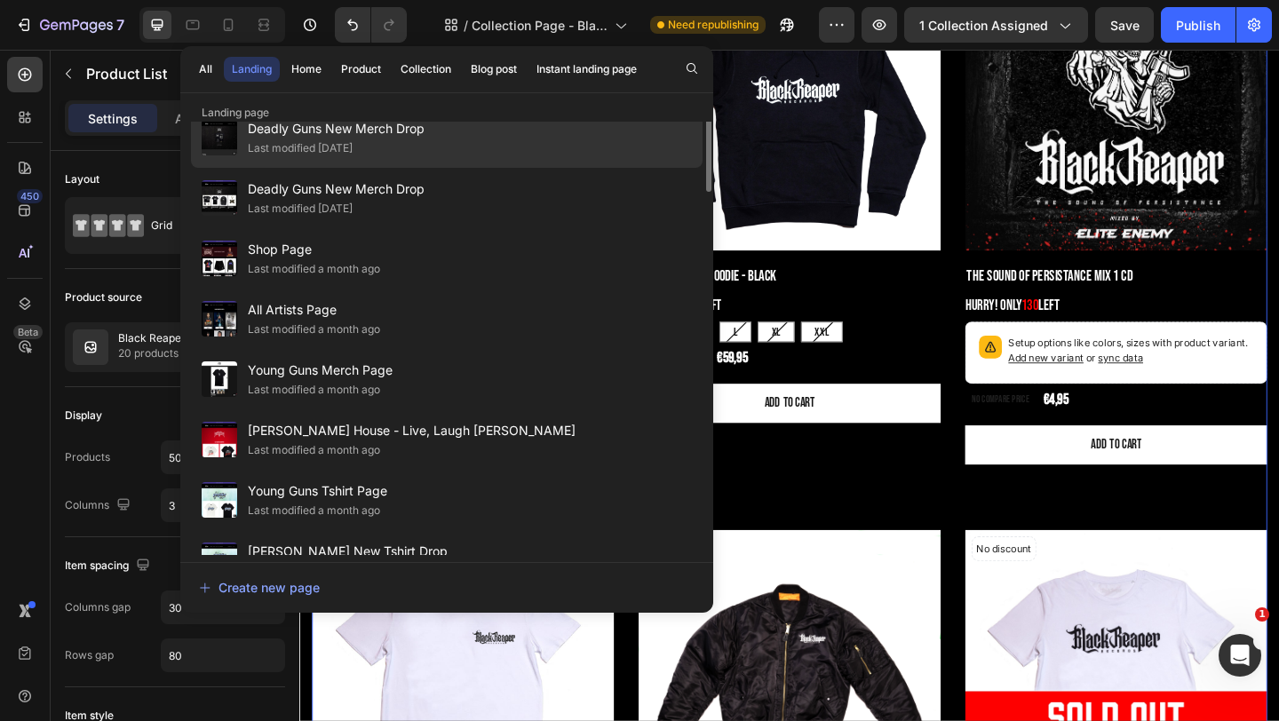
scroll to position [426, 0]
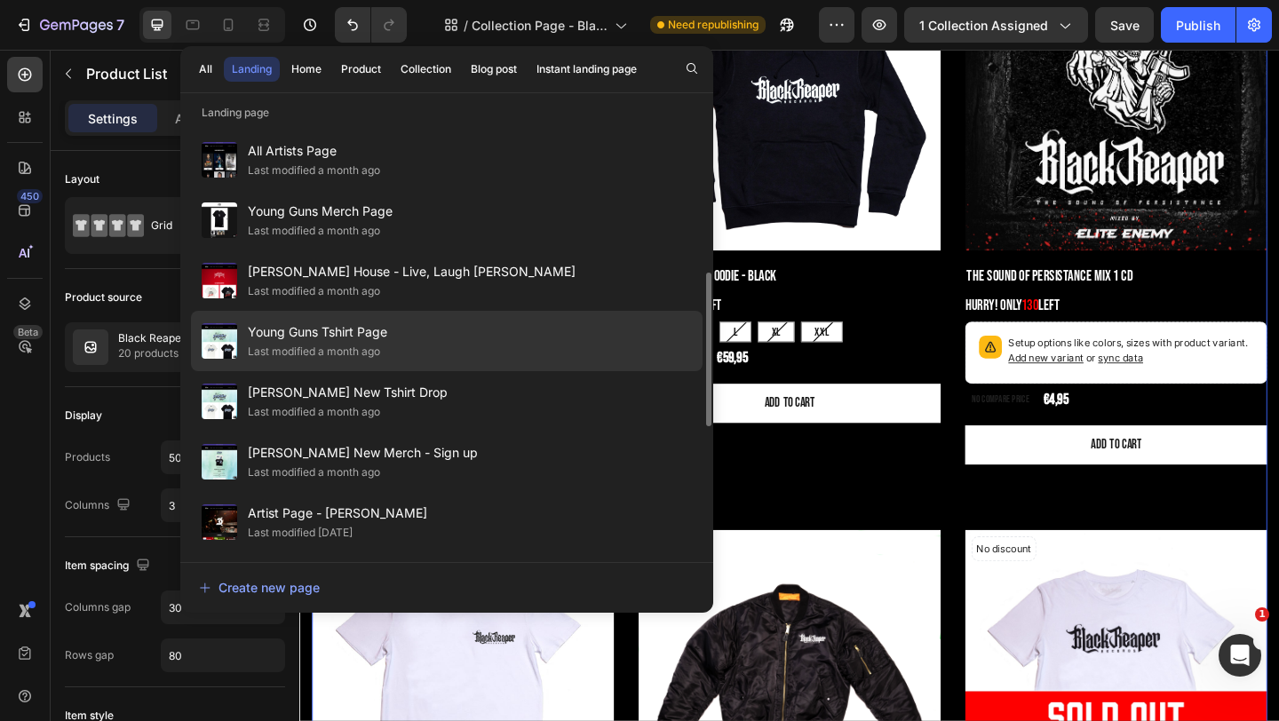
click at [420, 371] on div "Young Guns Tshirt Page Last modified a month ago" at bounding box center [447, 401] width 512 height 60
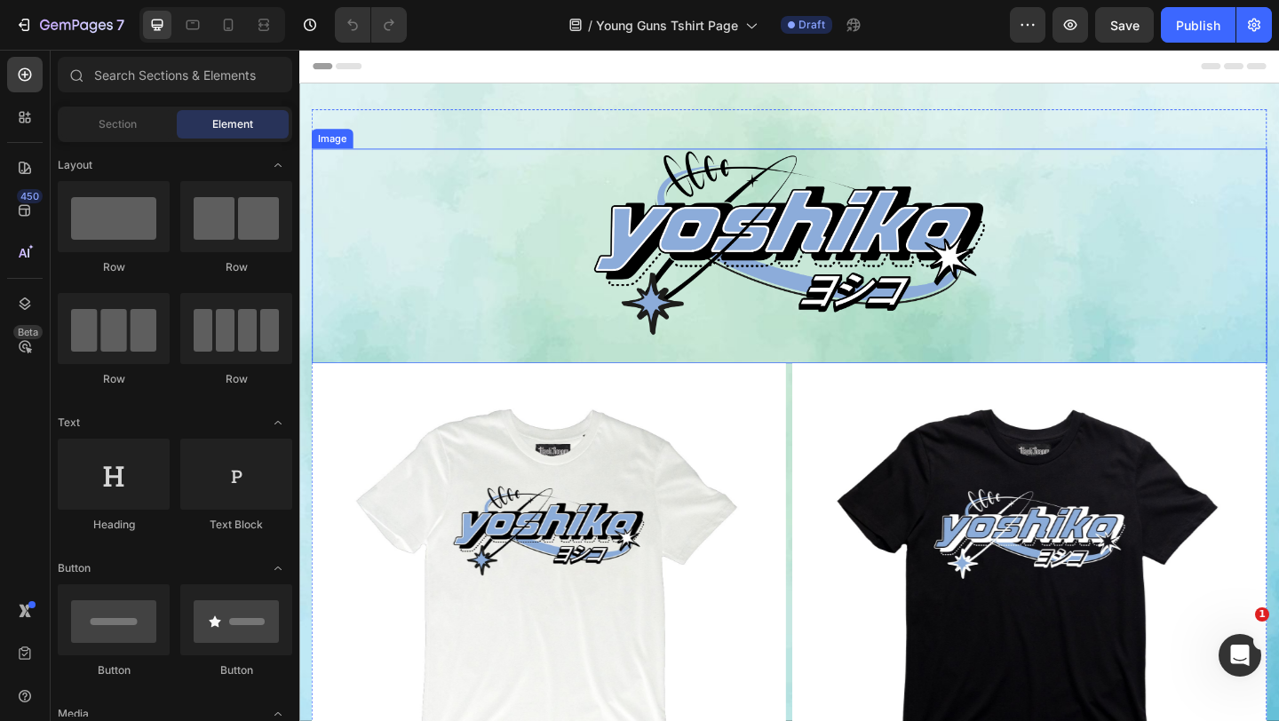
click at [777, 246] on img at bounding box center [832, 259] width 444 height 205
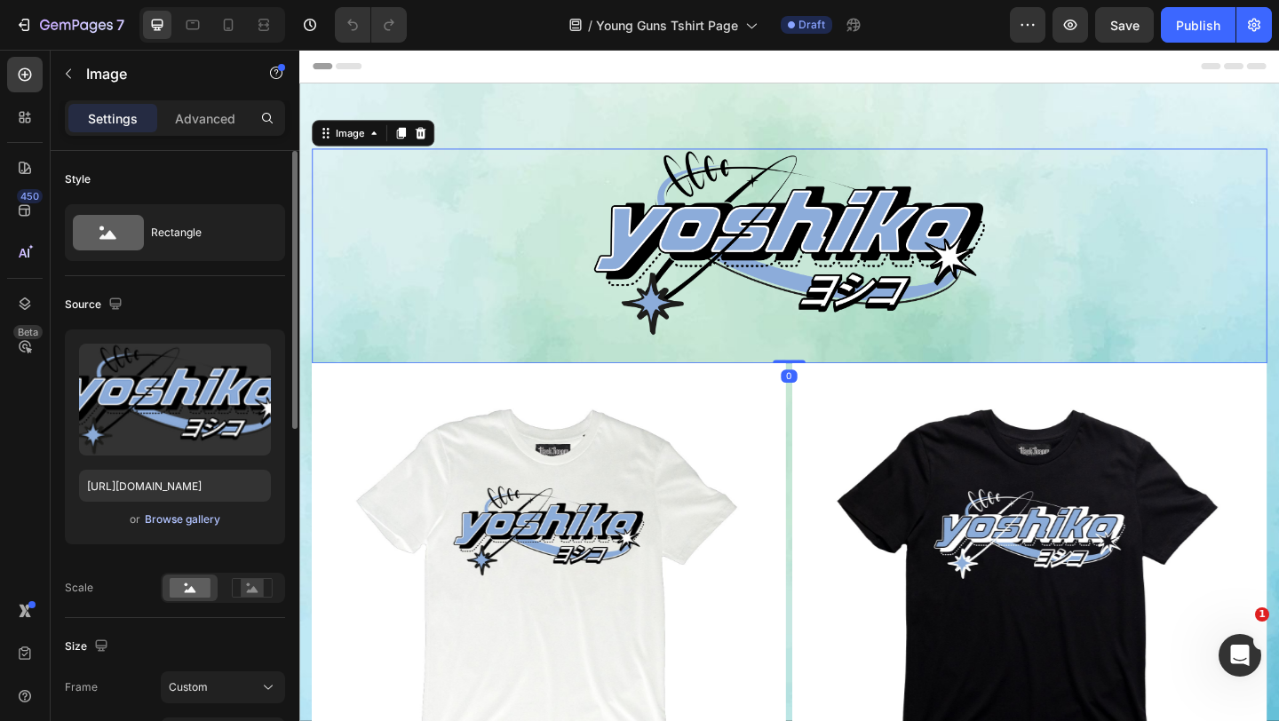
click at [158, 517] on div "Browse gallery" at bounding box center [183, 520] width 76 height 16
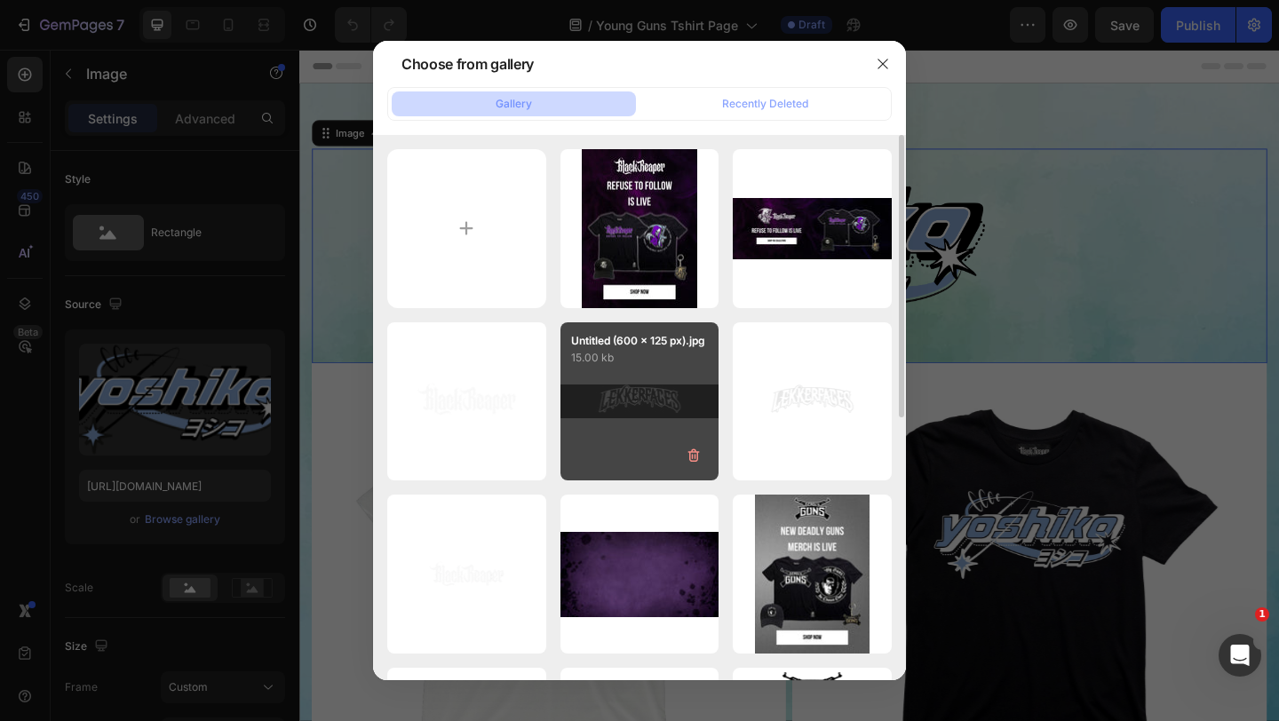
click at [643, 390] on div "Untitled (600 x 125 px).jpg 15.00 kb" at bounding box center [640, 401] width 159 height 159
type input "https://cdn.shopify.com/s/files/1/0553/2300/0972/files/gempages_554160218477429…"
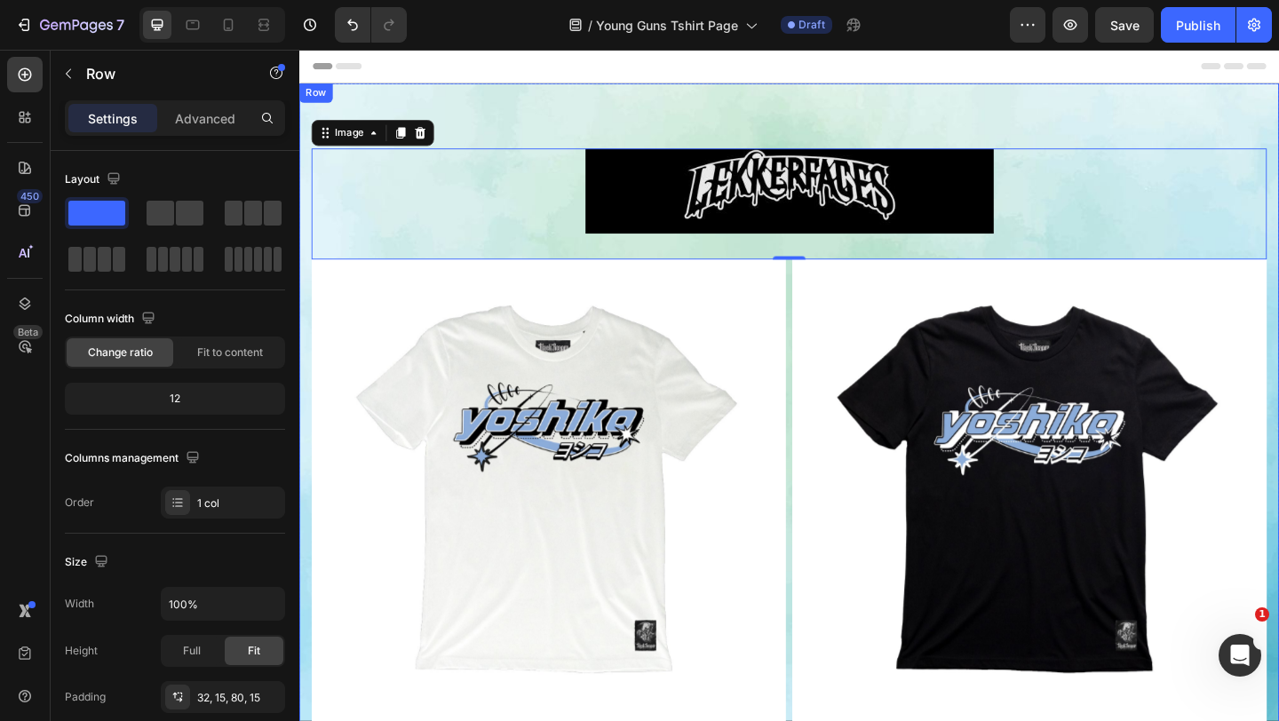
click at [516, 99] on div "Image 0 Product Images Yoshiko Logo Shirt White Product Title €39,95 Product Pr…" at bounding box center [832, 522] width 1066 height 873
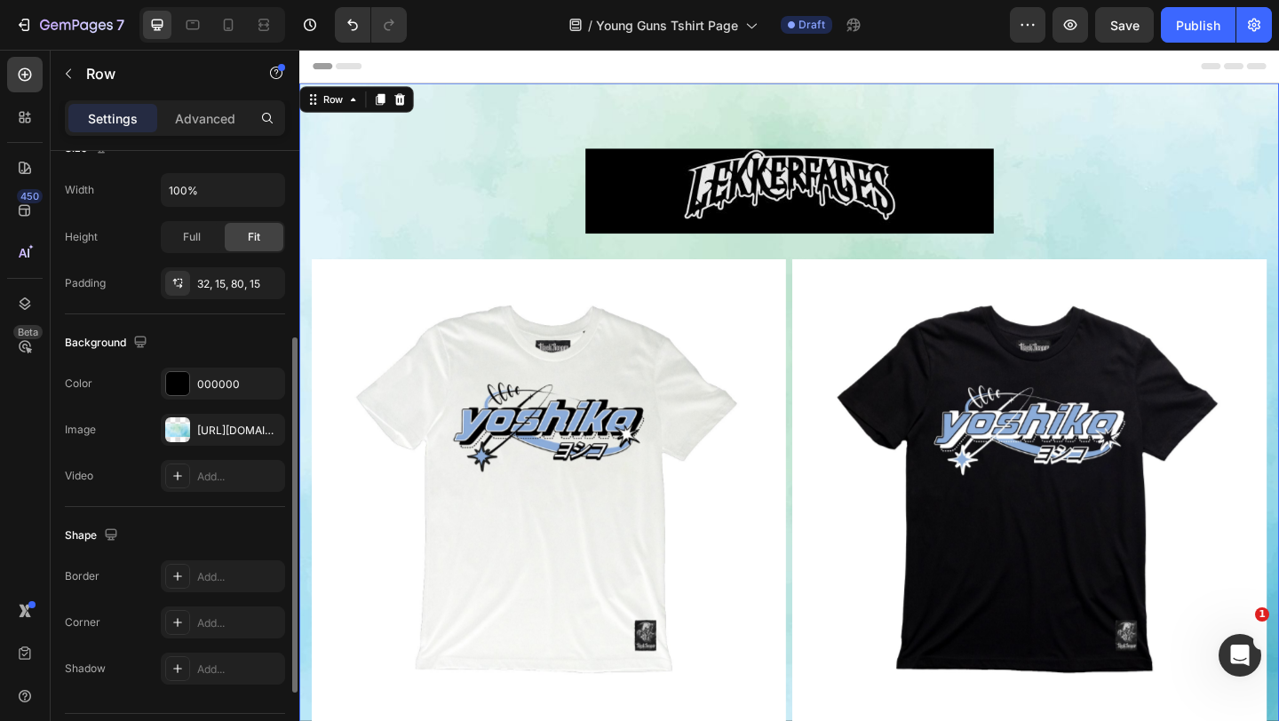
scroll to position [463, 0]
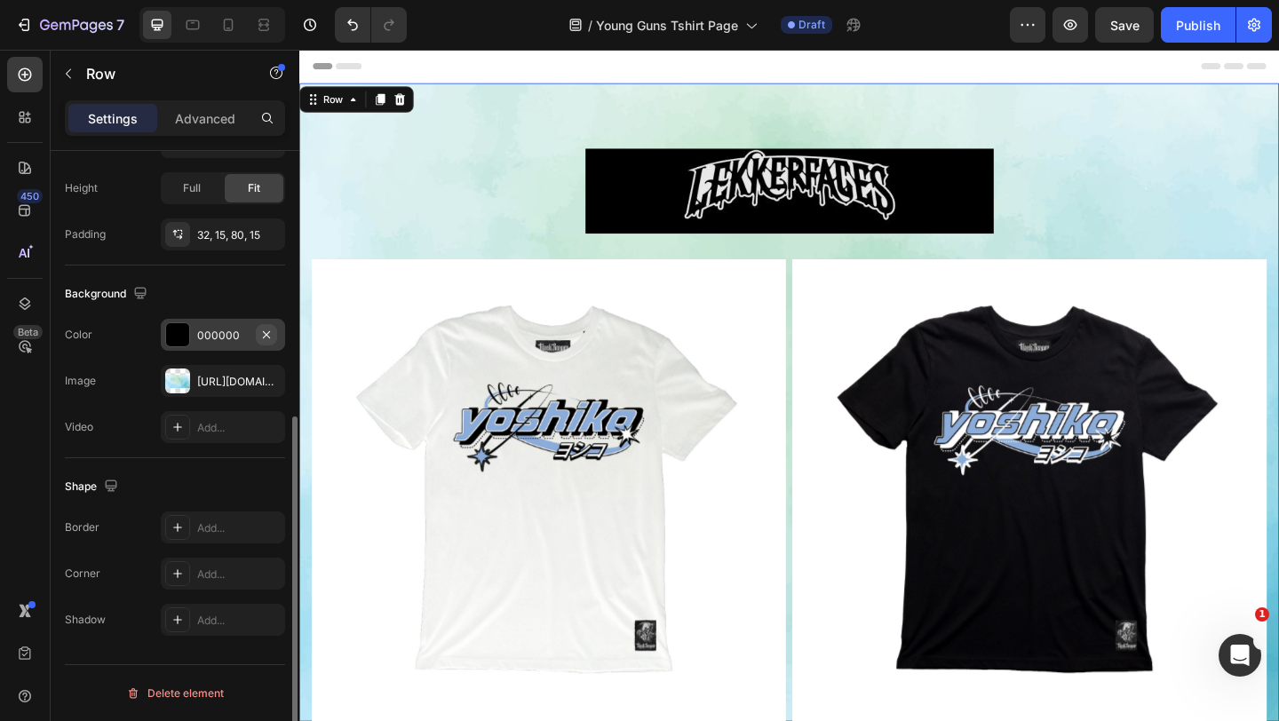
click at [269, 337] on icon "button" at bounding box center [266, 333] width 7 height 7
click at [170, 383] on div at bounding box center [177, 381] width 25 height 25
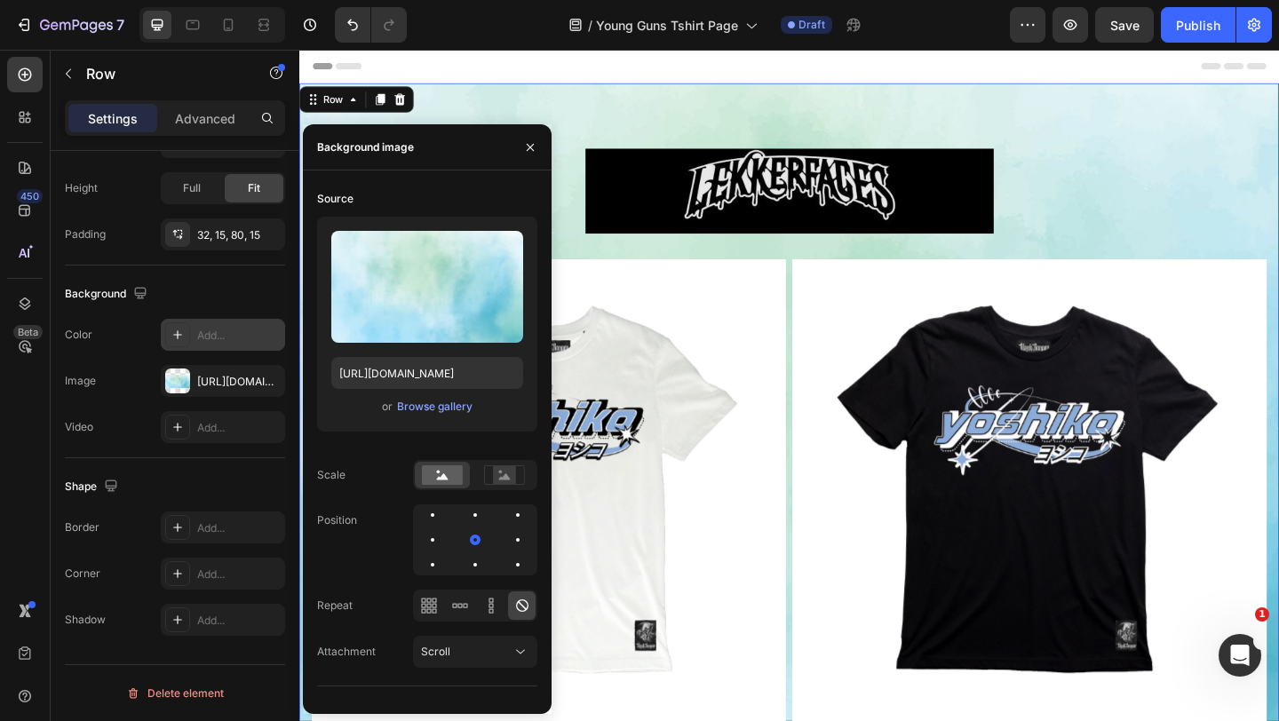
click at [235, 338] on div "Add..." at bounding box center [239, 336] width 84 height 16
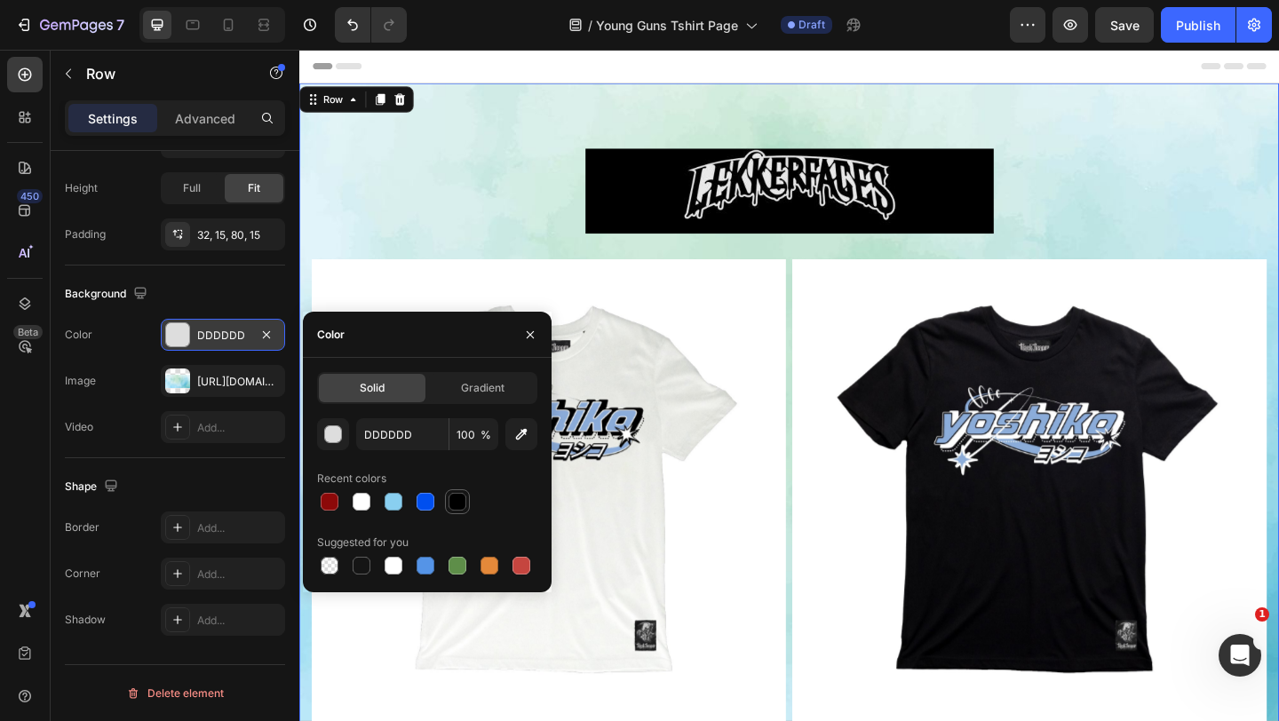
click at [457, 501] on div at bounding box center [458, 502] width 18 height 18
type input "000000"
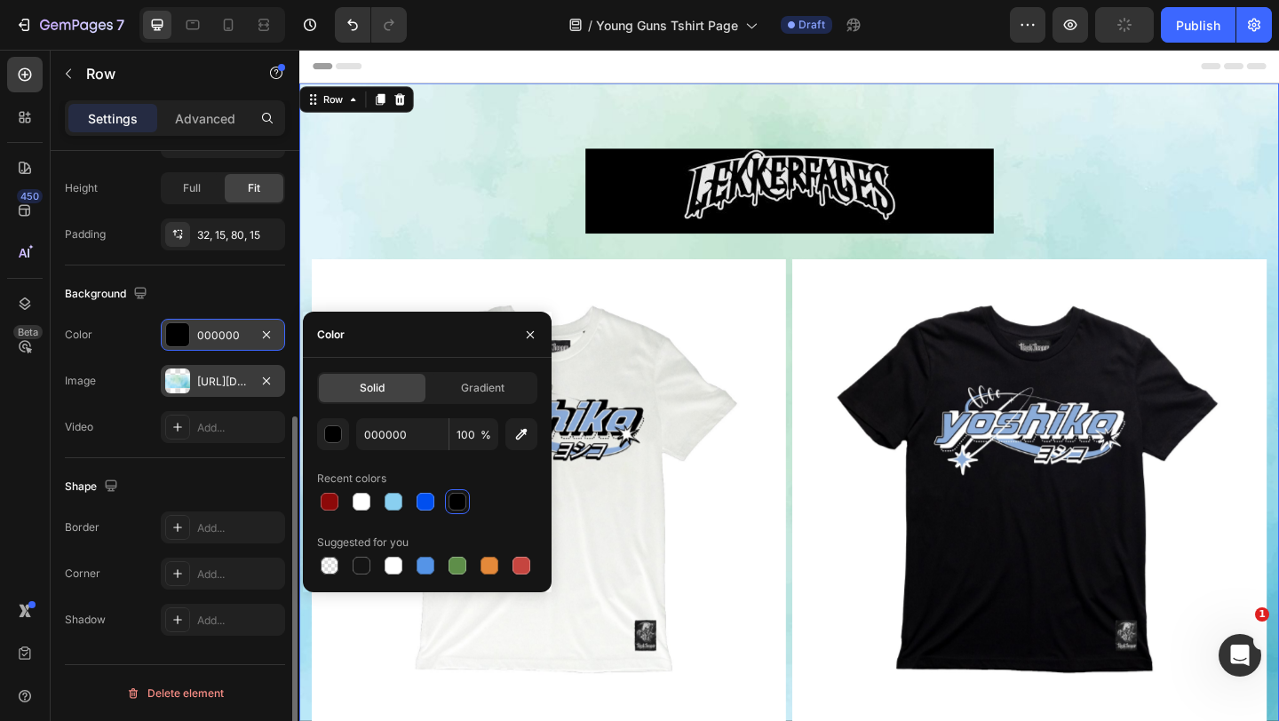
click at [224, 386] on div "https://cdn.shopify.com/s/files/1/0553/2300/0972/files/gempages_554160218477429…" at bounding box center [223, 382] width 52 height 16
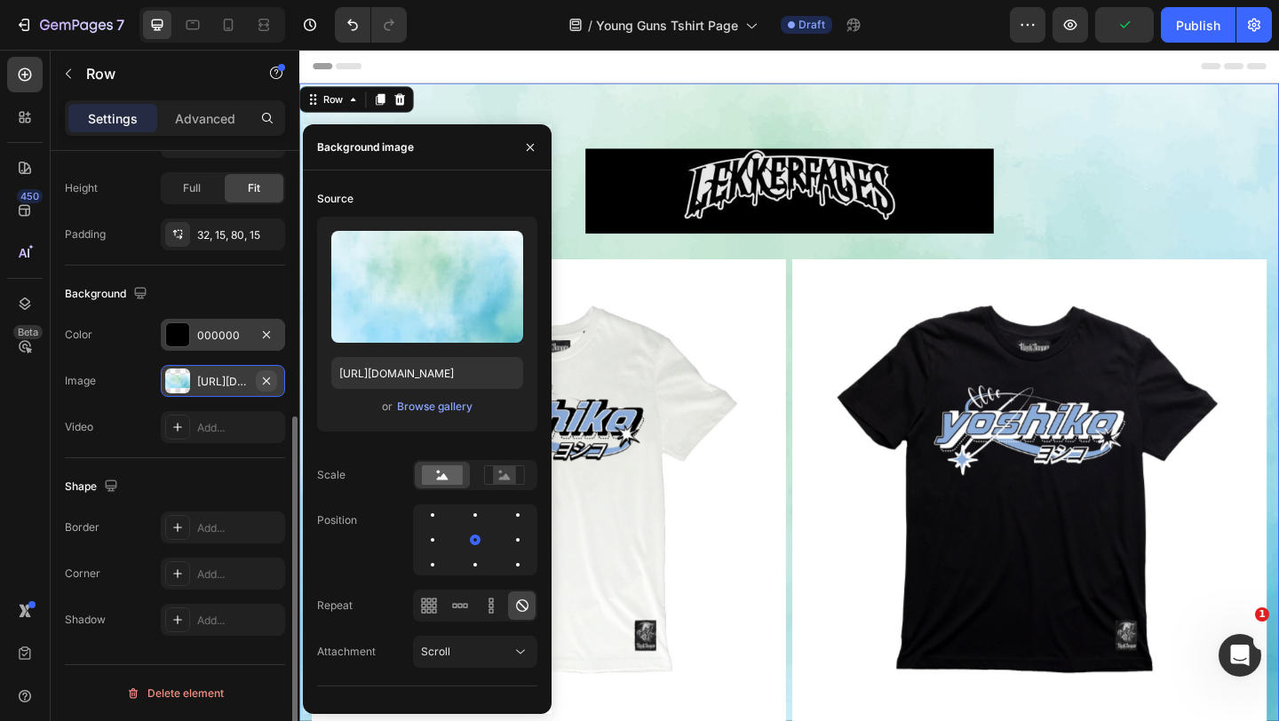
click at [271, 381] on icon "button" at bounding box center [266, 381] width 14 height 14
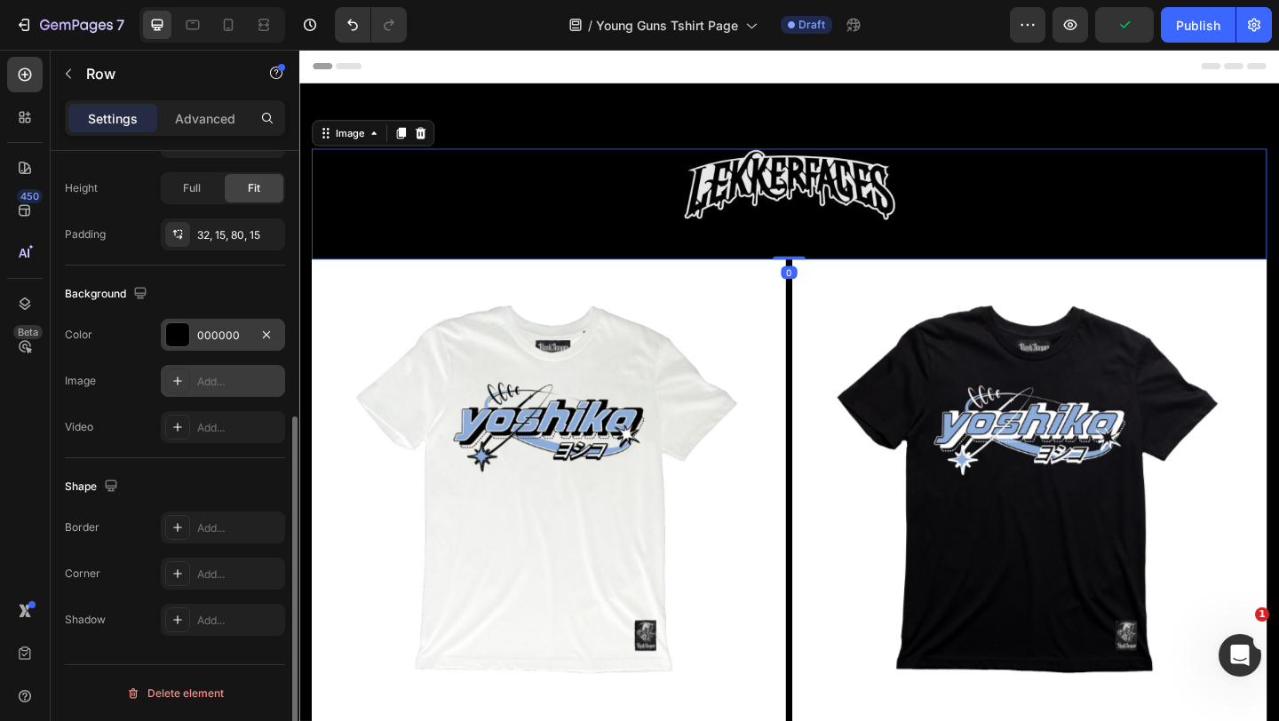
click at [520, 181] on div at bounding box center [832, 203] width 1039 height 92
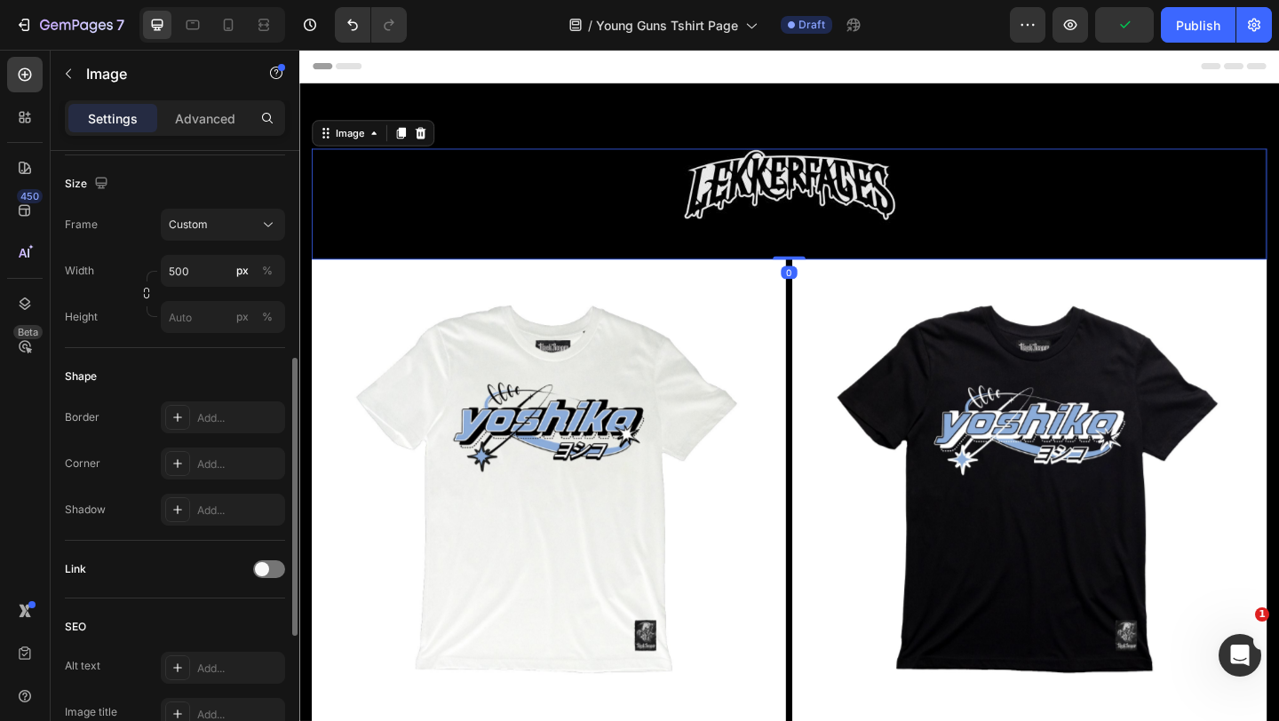
scroll to position [0, 0]
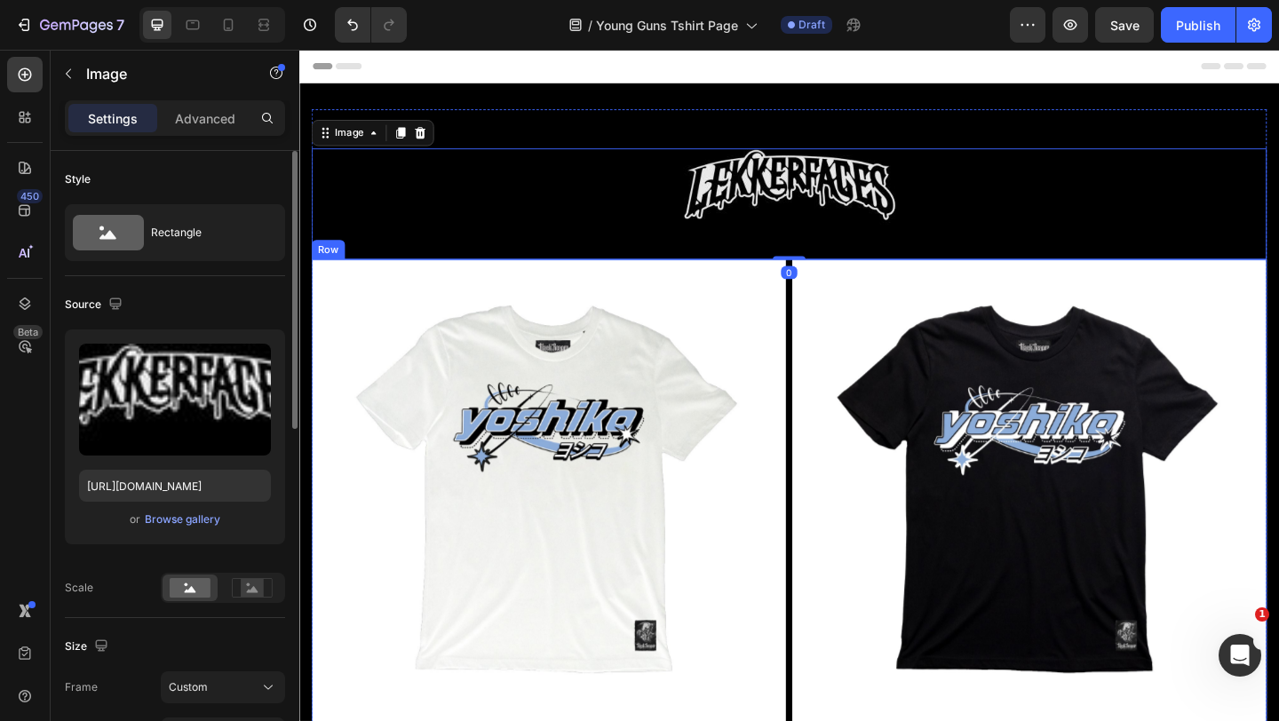
click at [829, 303] on div "Product Images Yoshiko Logo Shirt White Product Title €39,95 Product Price Prod…" at bounding box center [832, 583] width 1039 height 610
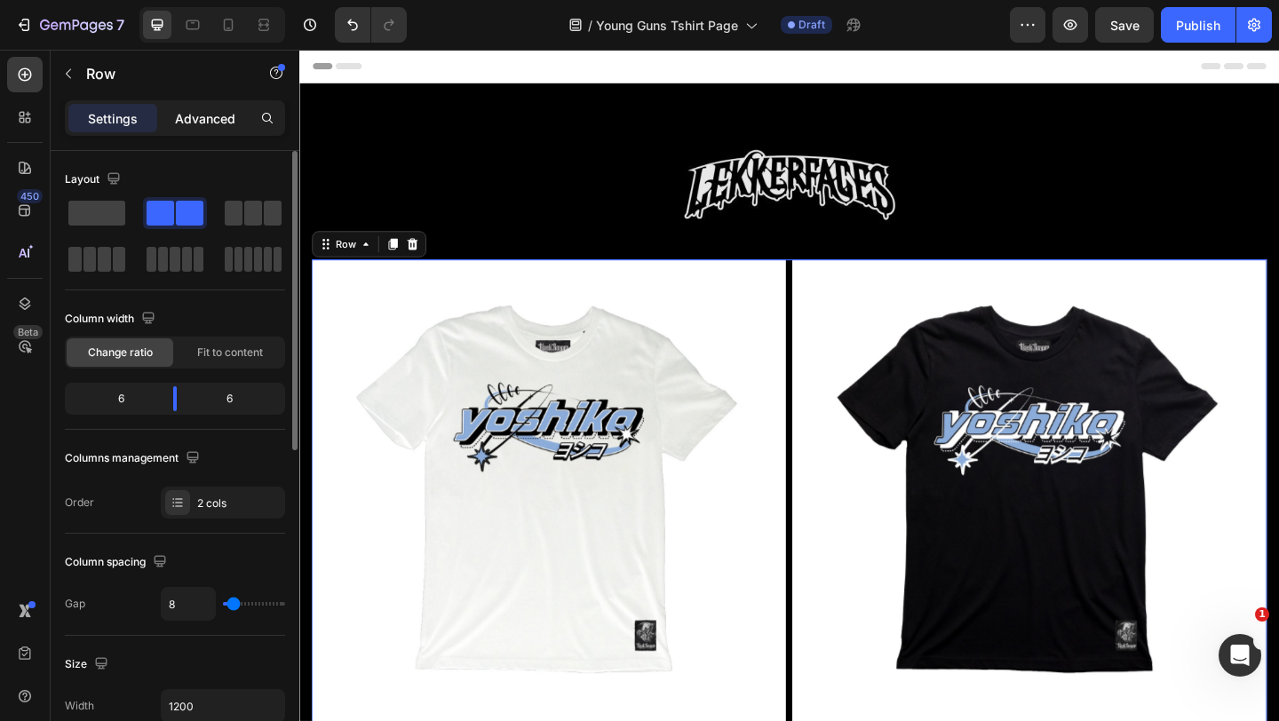
click at [201, 123] on p "Advanced" at bounding box center [205, 118] width 60 height 19
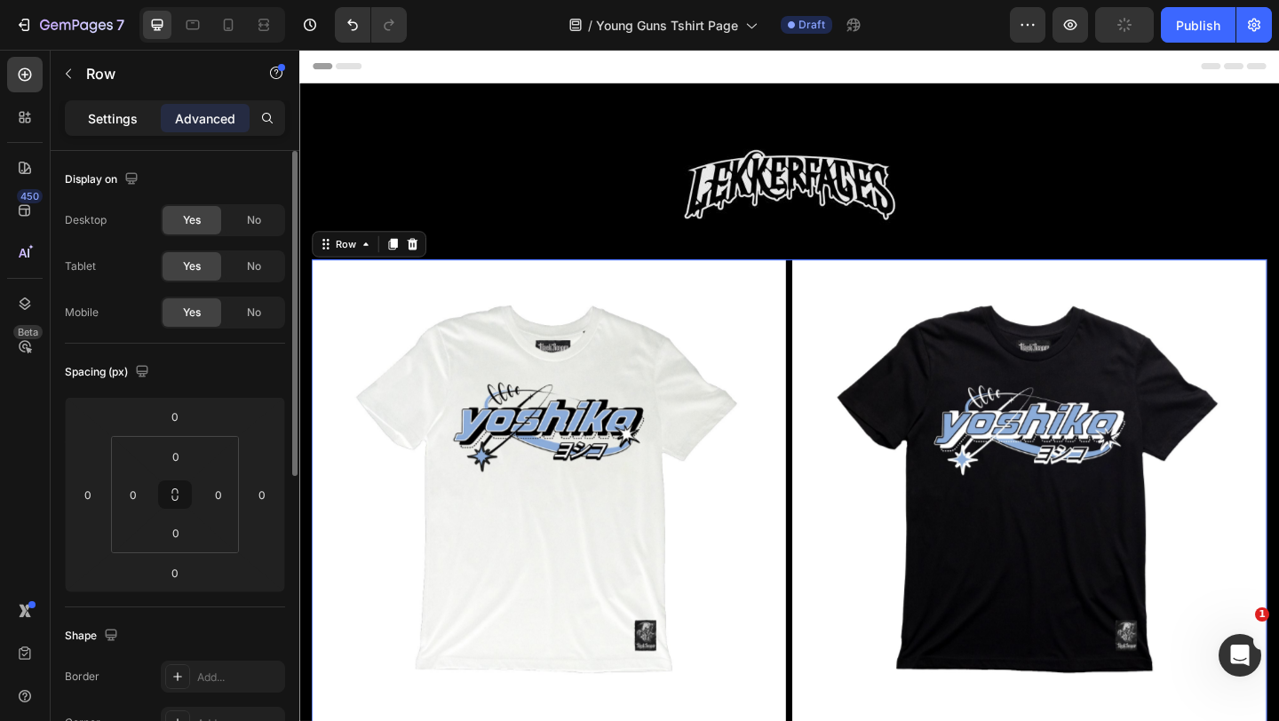
click at [124, 117] on p "Settings" at bounding box center [113, 118] width 50 height 19
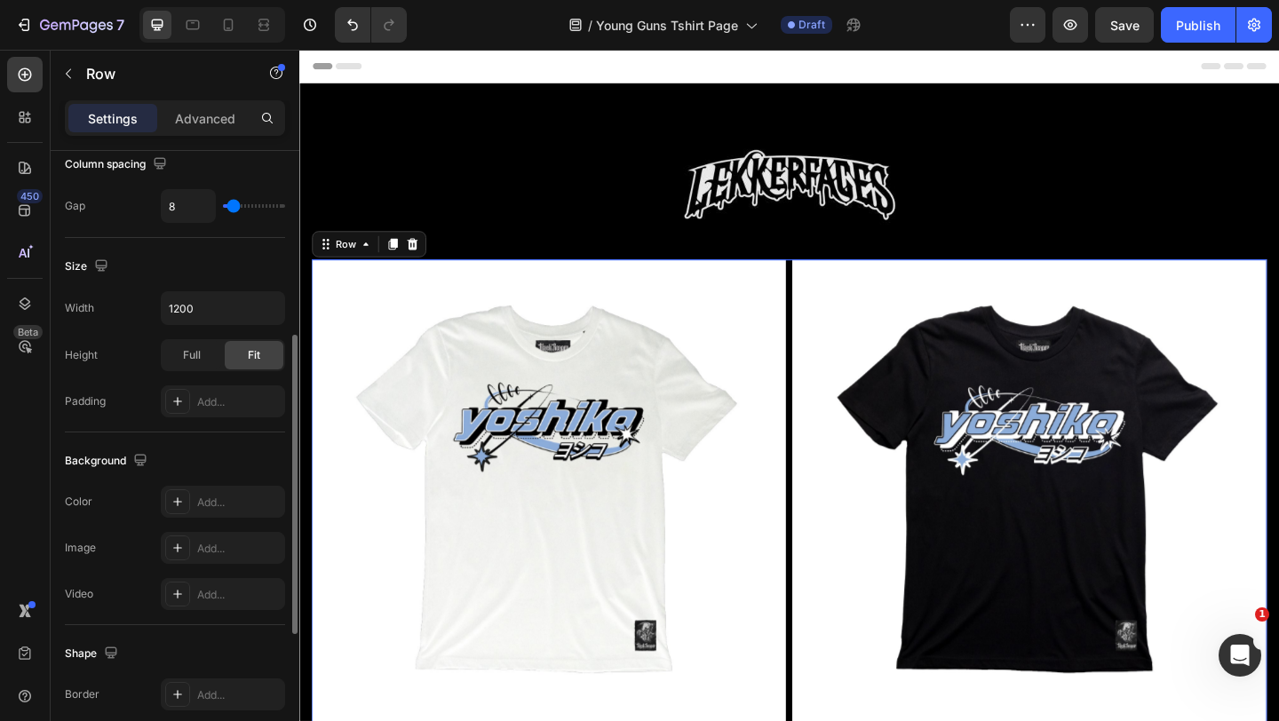
scroll to position [400, 0]
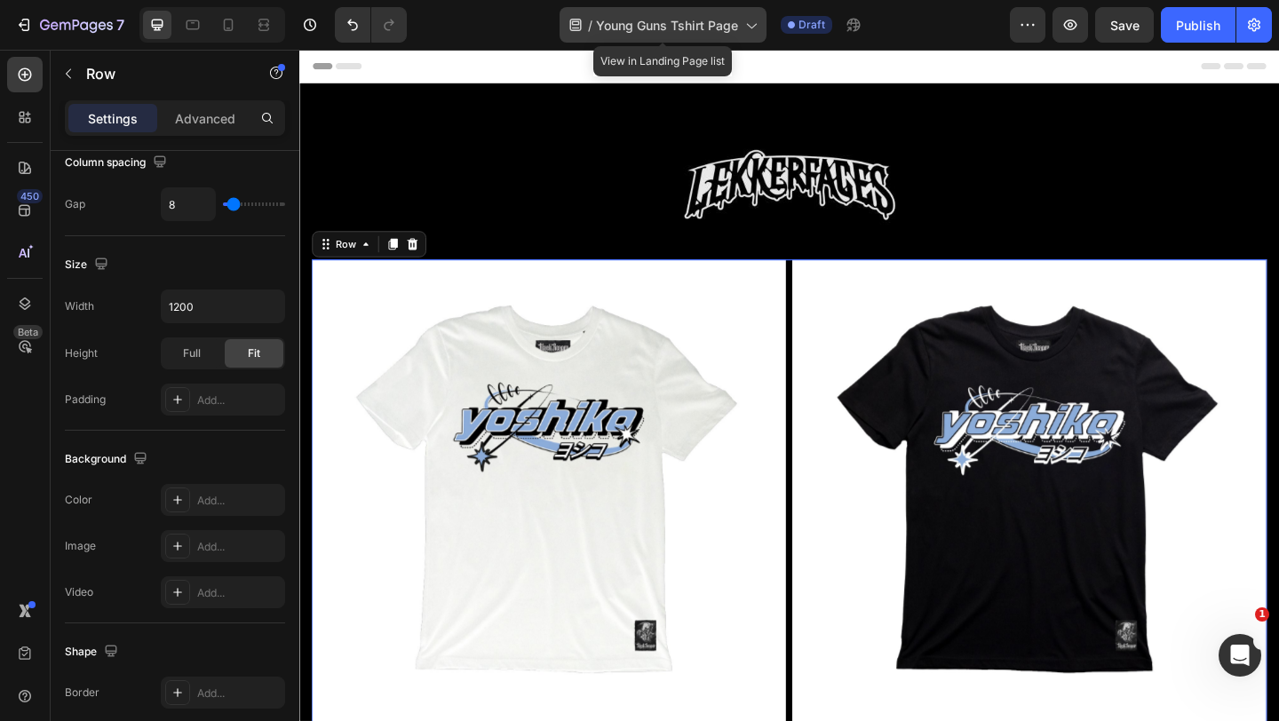
click at [591, 19] on span "/" at bounding box center [590, 25] width 4 height 19
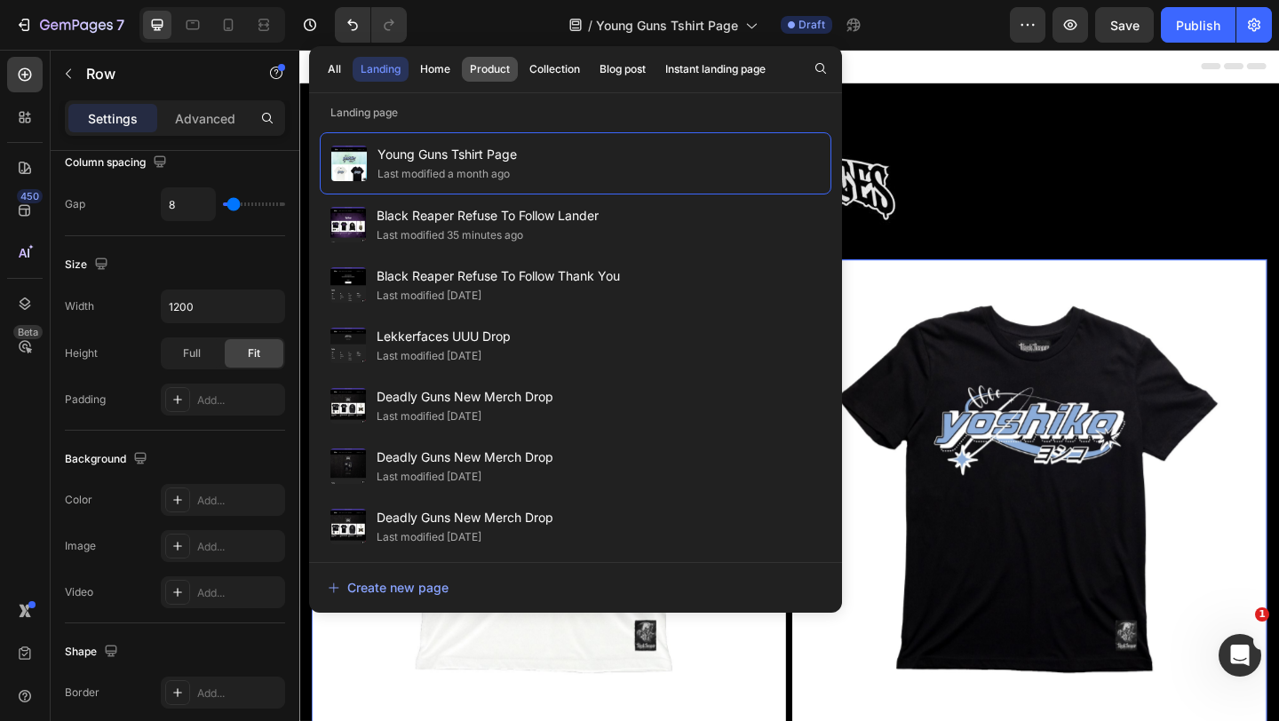
click at [490, 76] on div "Product" at bounding box center [490, 69] width 40 height 16
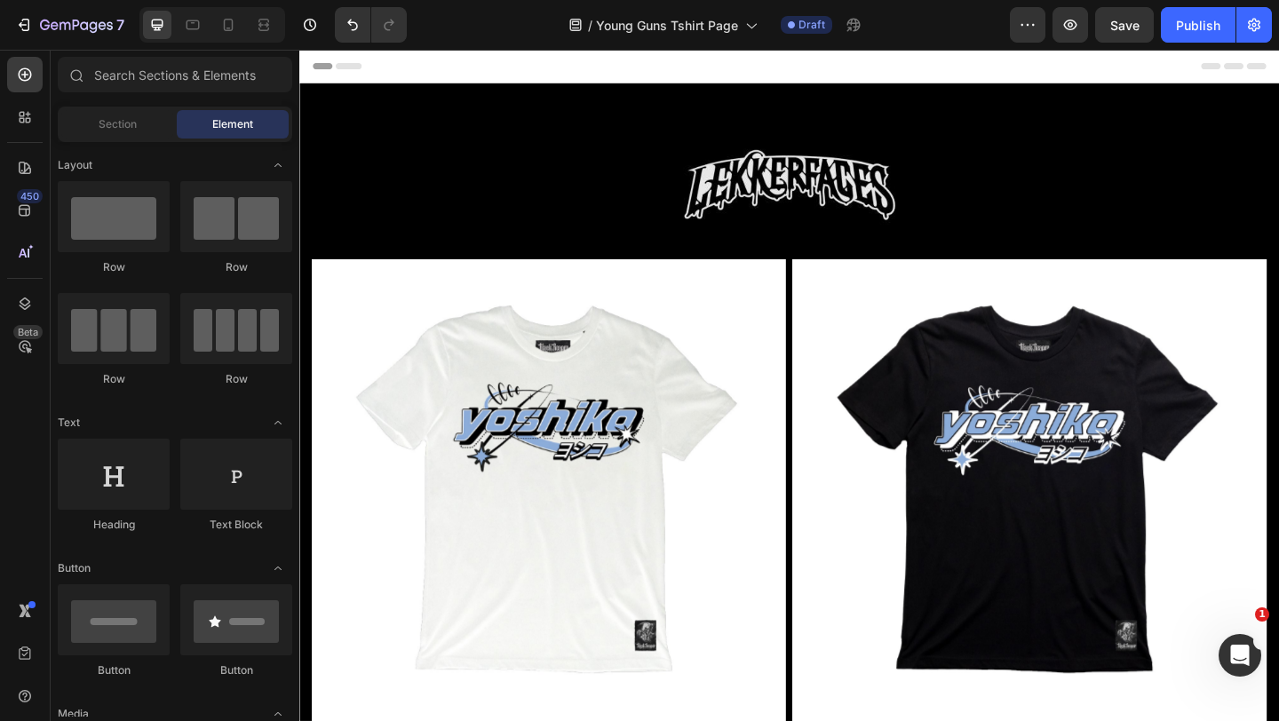
click at [997, 64] on div "Header" at bounding box center [833, 68] width 1038 height 36
click at [42, 36] on button "7" at bounding box center [69, 25] width 125 height 36
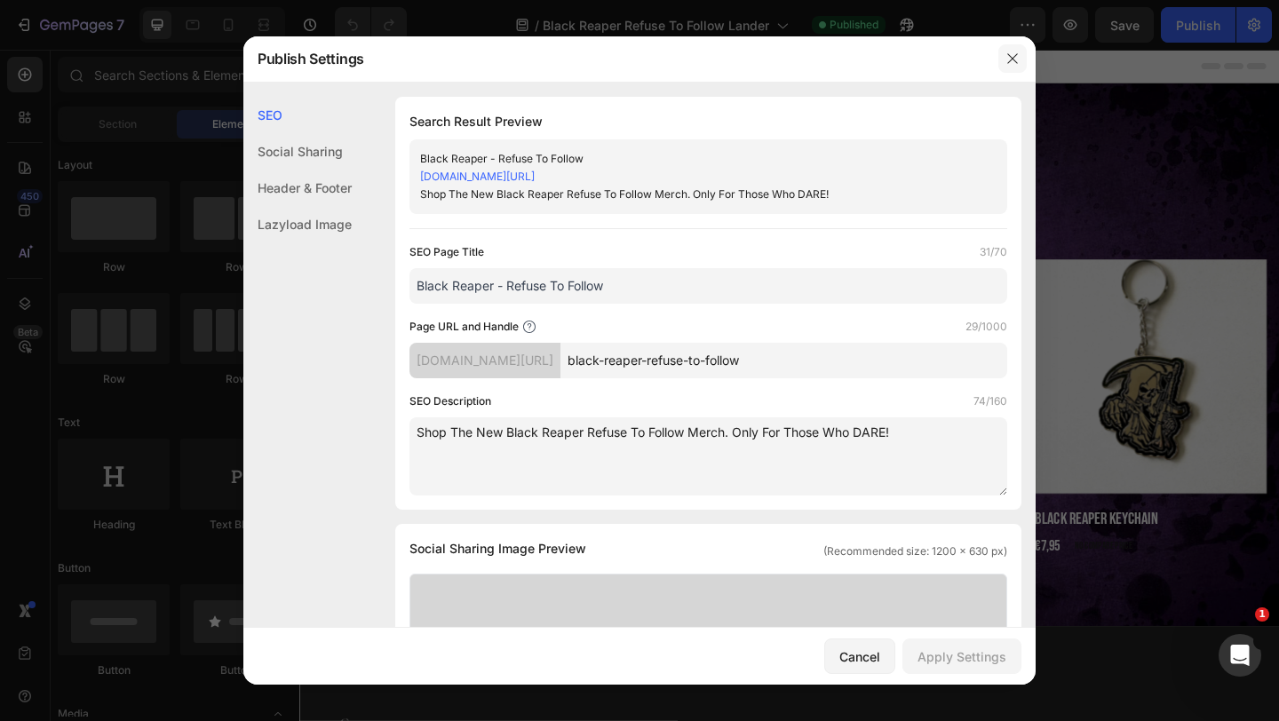
click at [1019, 59] on icon "button" at bounding box center [1013, 59] width 14 height 14
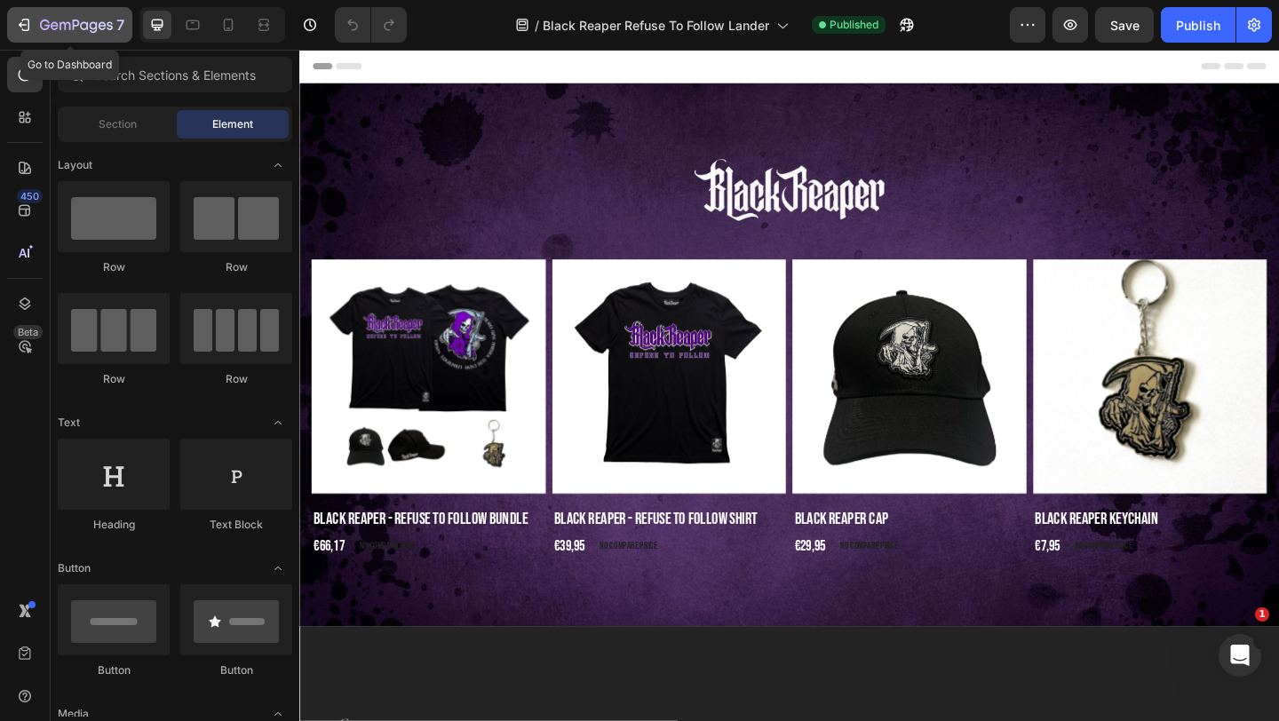
click at [95, 36] on button "7" at bounding box center [69, 25] width 125 height 36
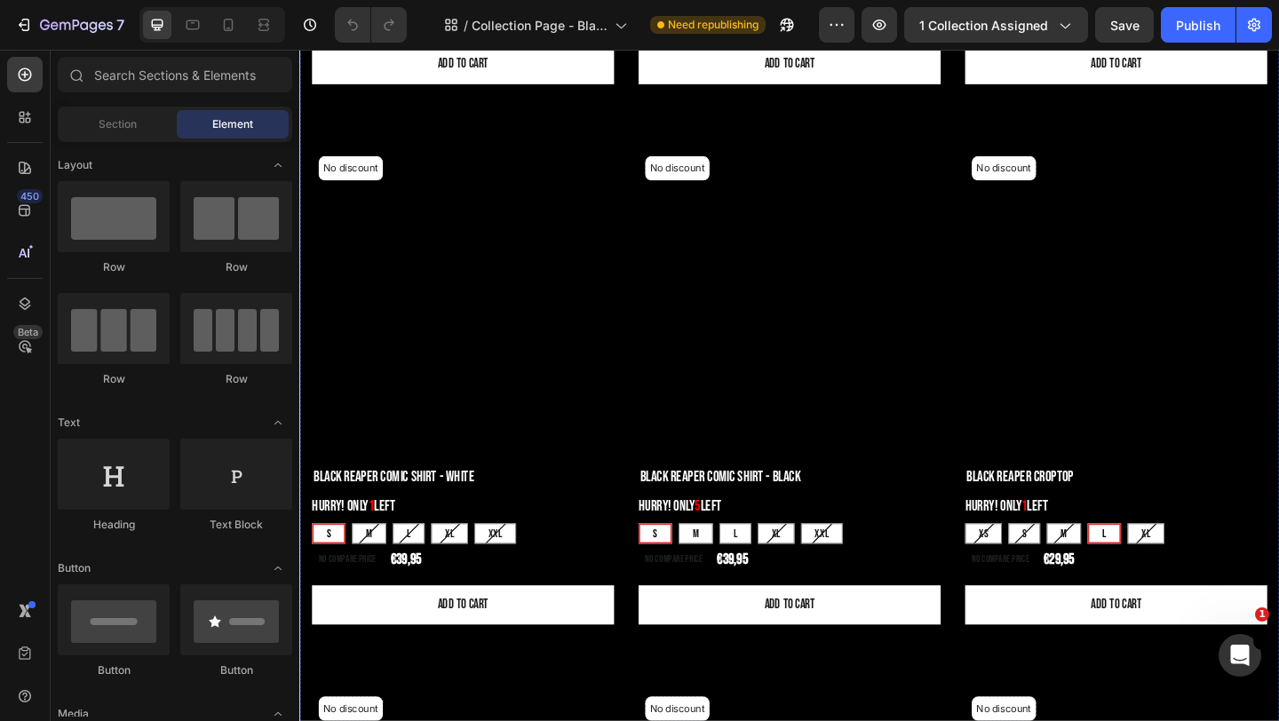
scroll to position [665, 0]
